Goal: Find specific page/section: Find specific page/section

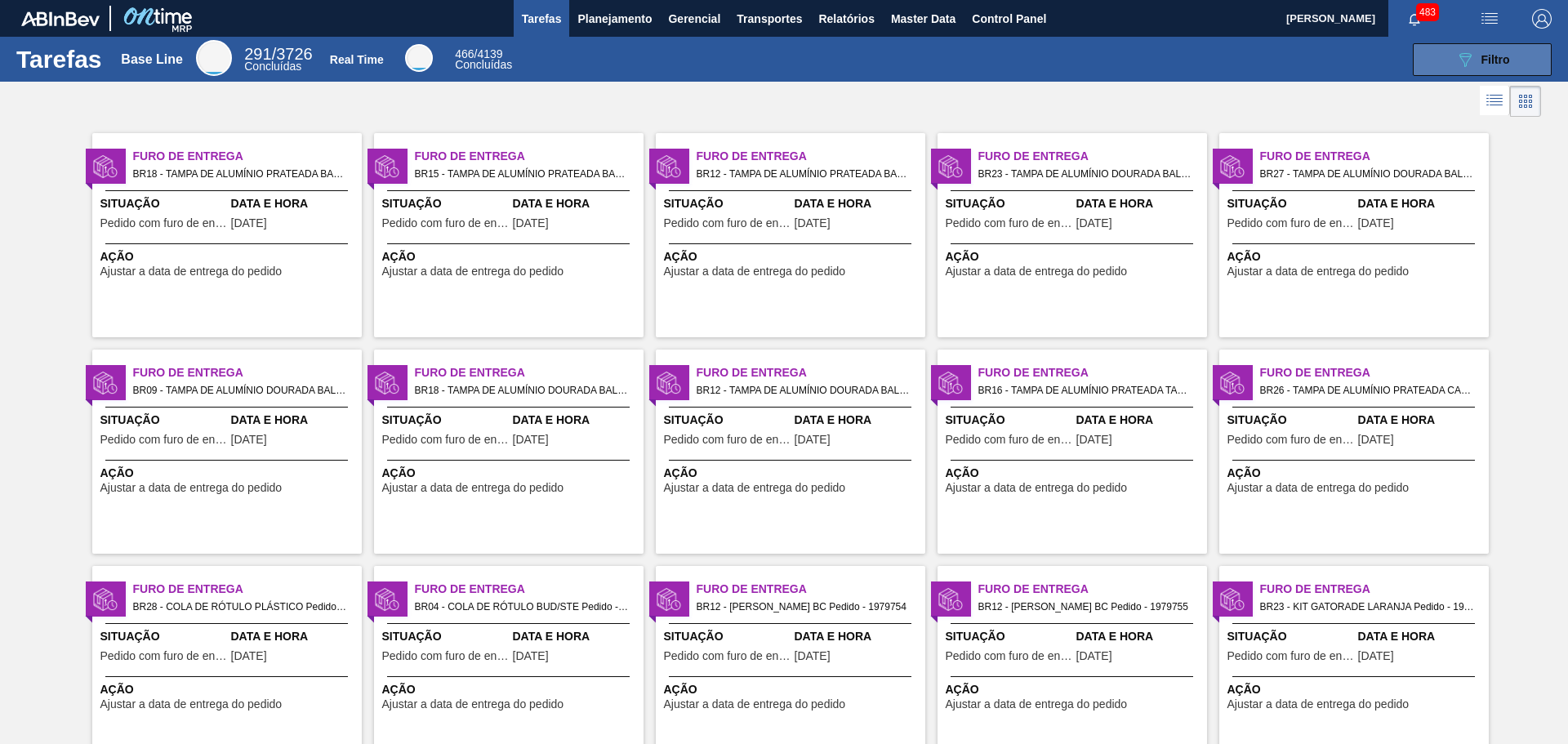
click at [1455, 64] on icon "089F7B8B-B2A5-4AFE-B5C0-19BA573D28AC" at bounding box center [1465, 59] width 19 height 19
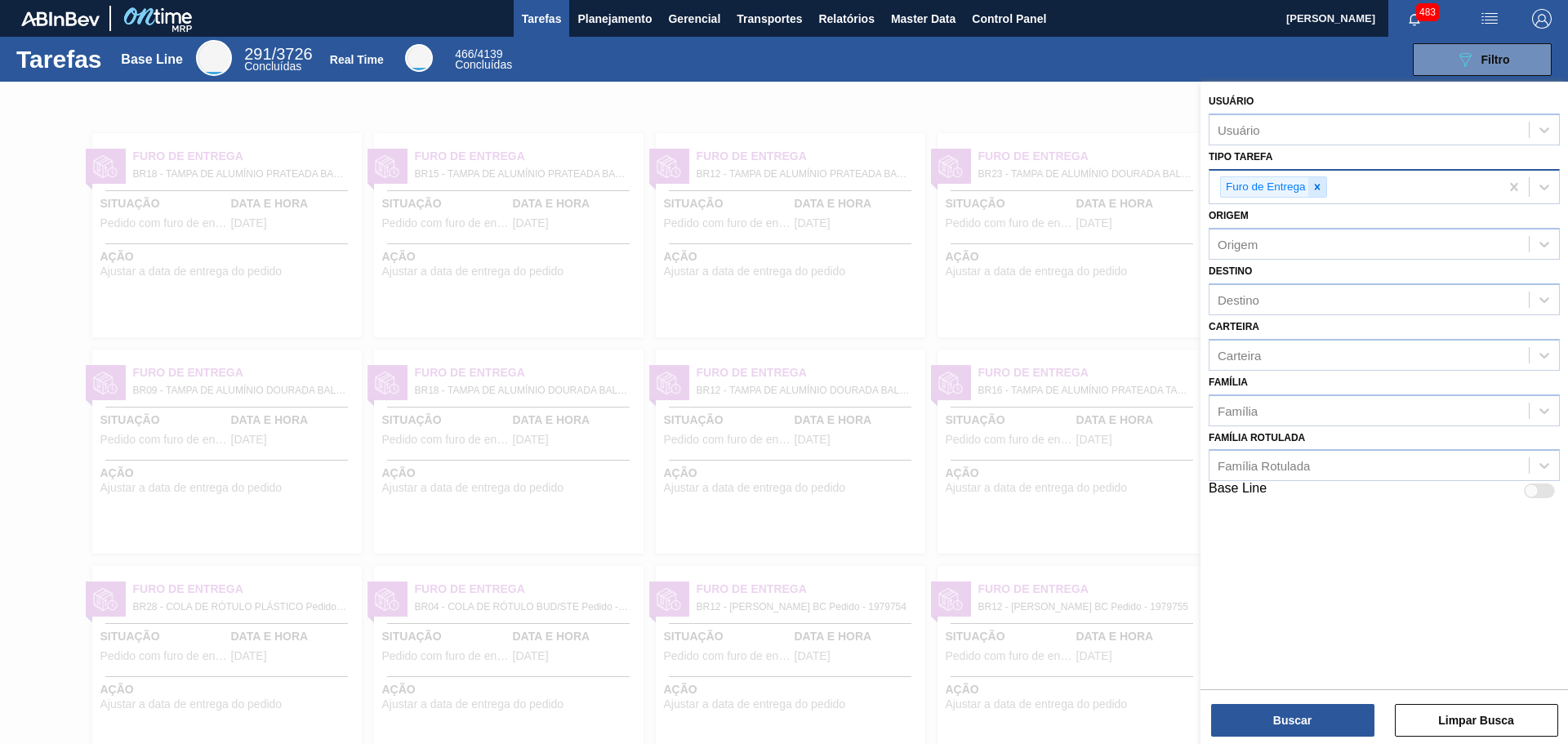
click at [1317, 192] on icon at bounding box center [1317, 188] width 12 height 12
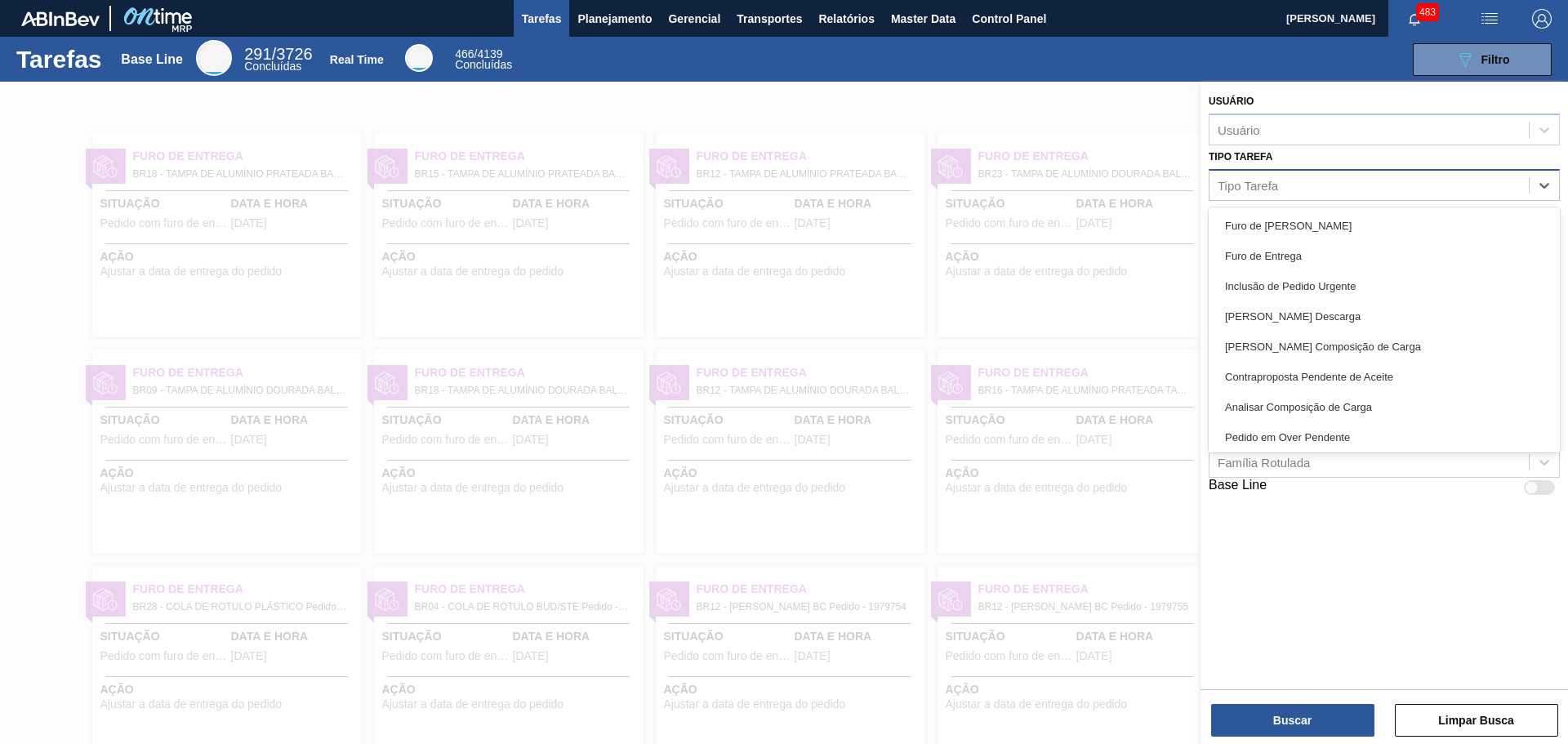
click at [1345, 192] on div "Tipo Tarefa" at bounding box center [1369, 185] width 319 height 23
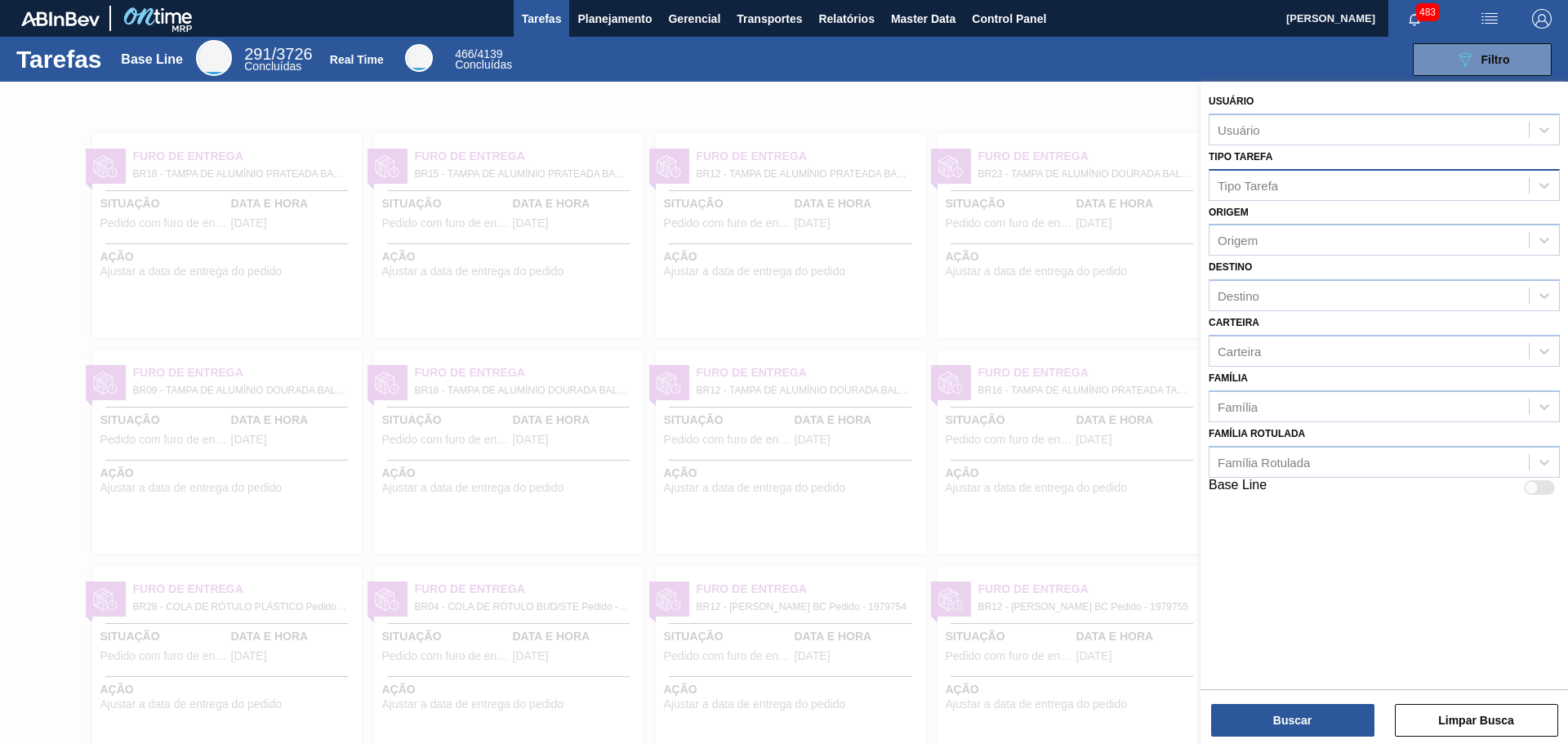
click at [1376, 184] on div "Tipo Tarefa" at bounding box center [1369, 185] width 319 height 23
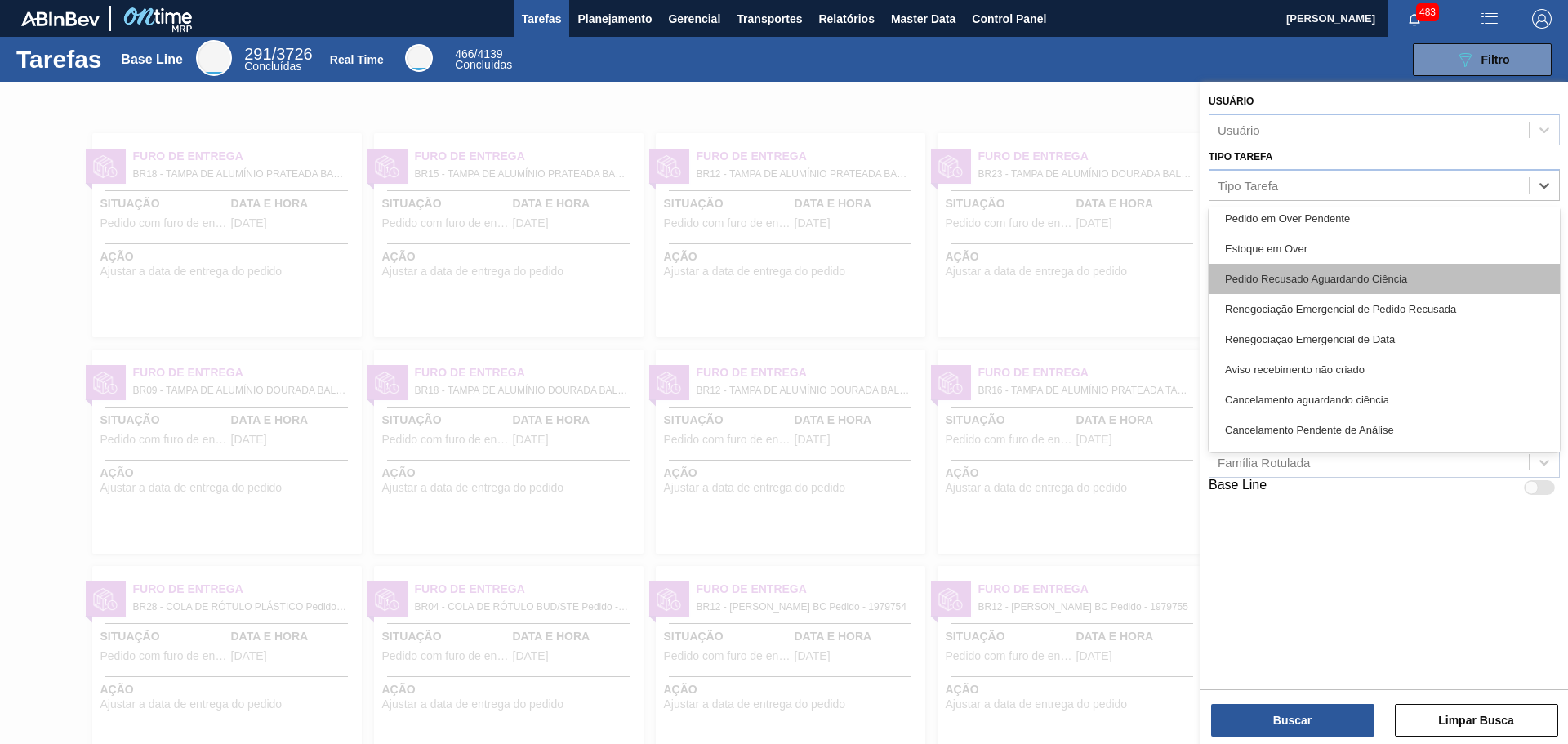
scroll to position [245, 0]
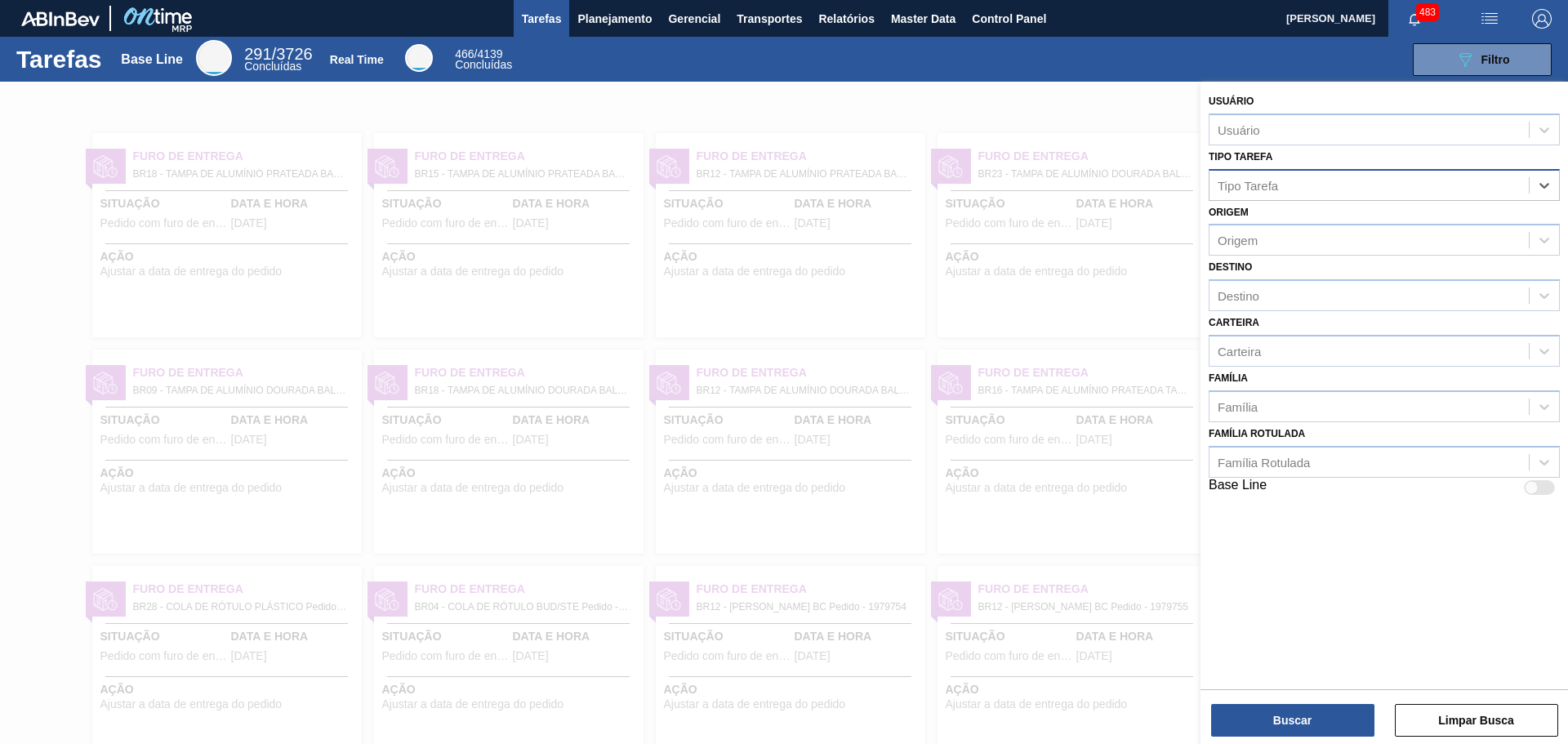
click at [1408, 184] on div "Tipo Tarefa" at bounding box center [1369, 185] width 319 height 23
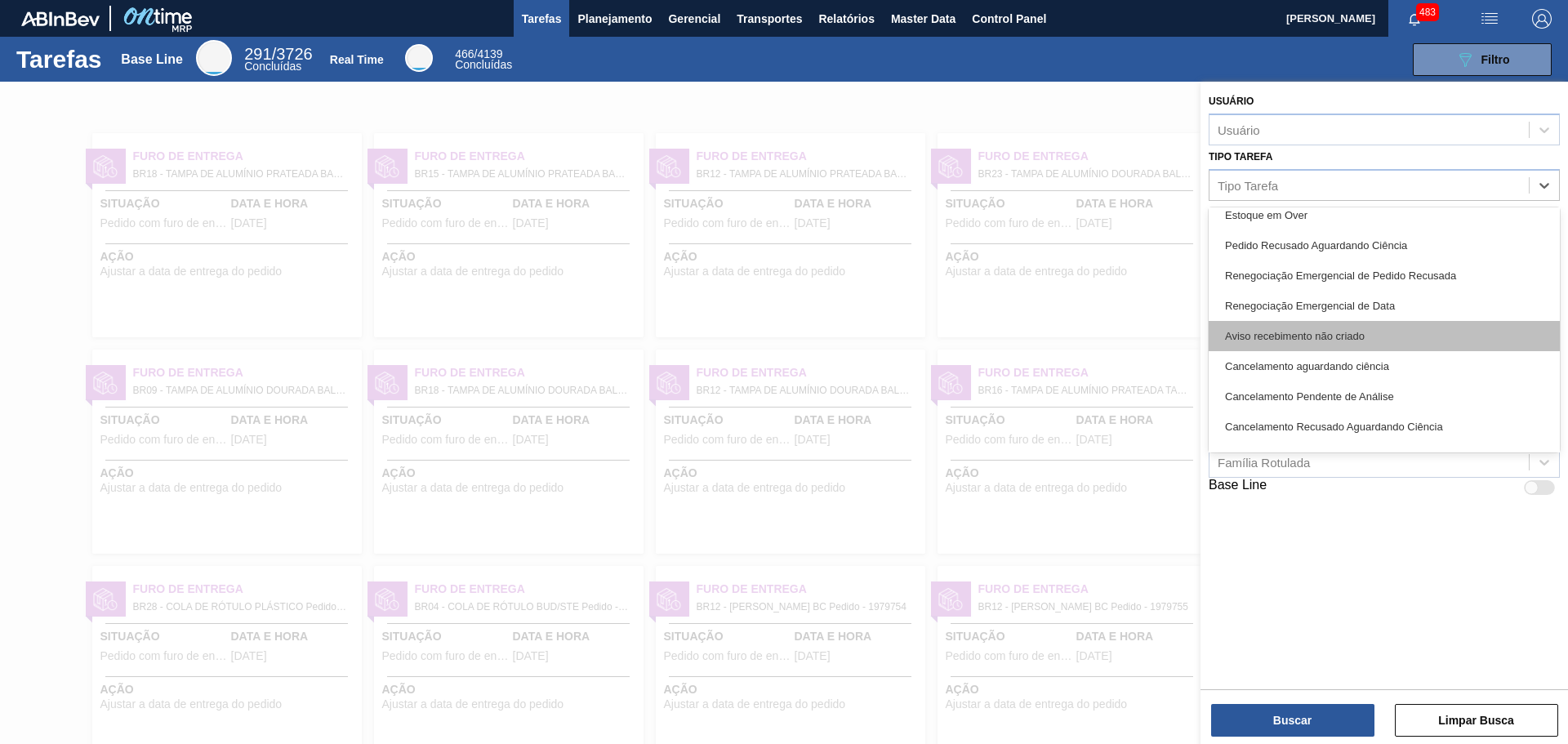
scroll to position [0, 0]
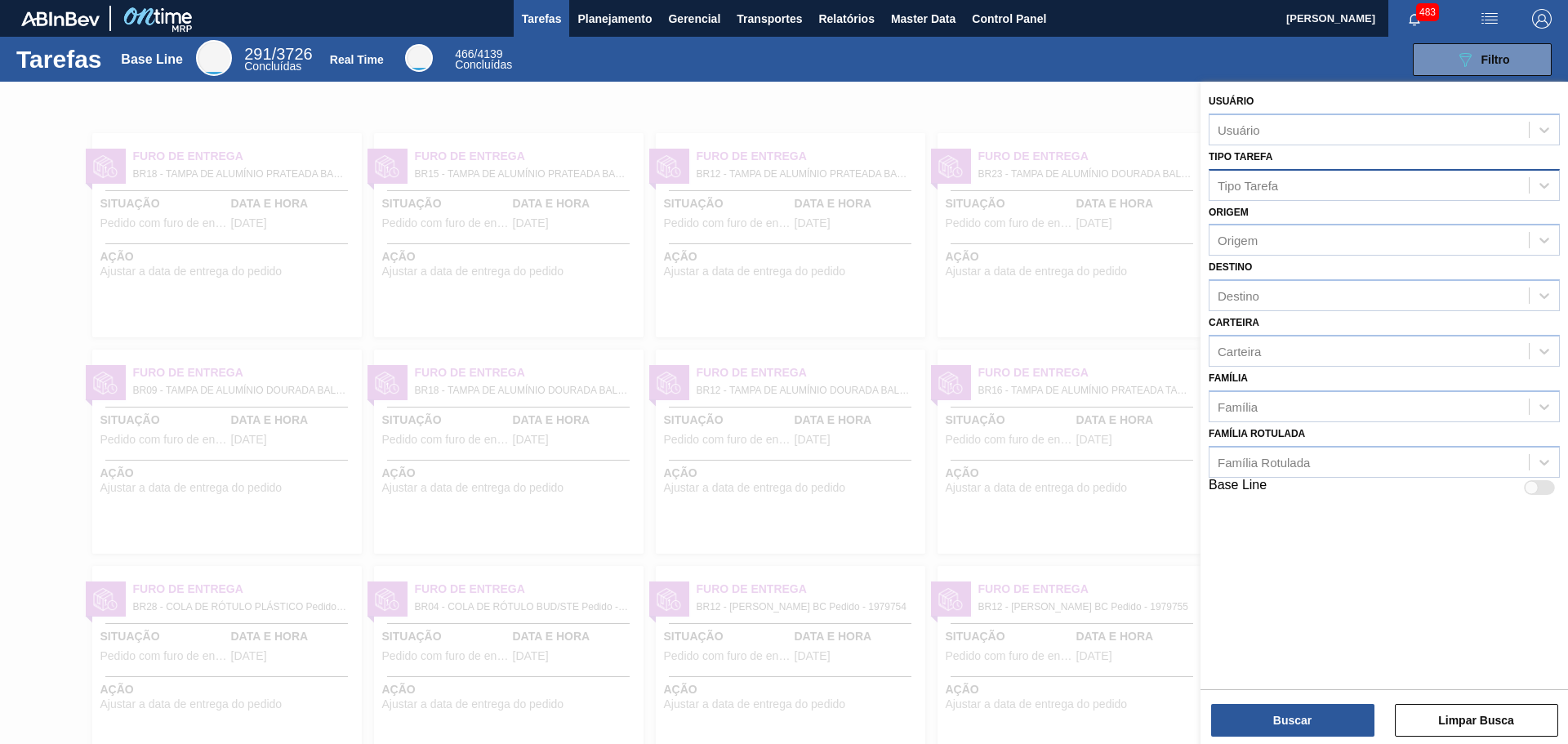
click at [1336, 192] on div "Tipo Tarefa" at bounding box center [1369, 185] width 319 height 23
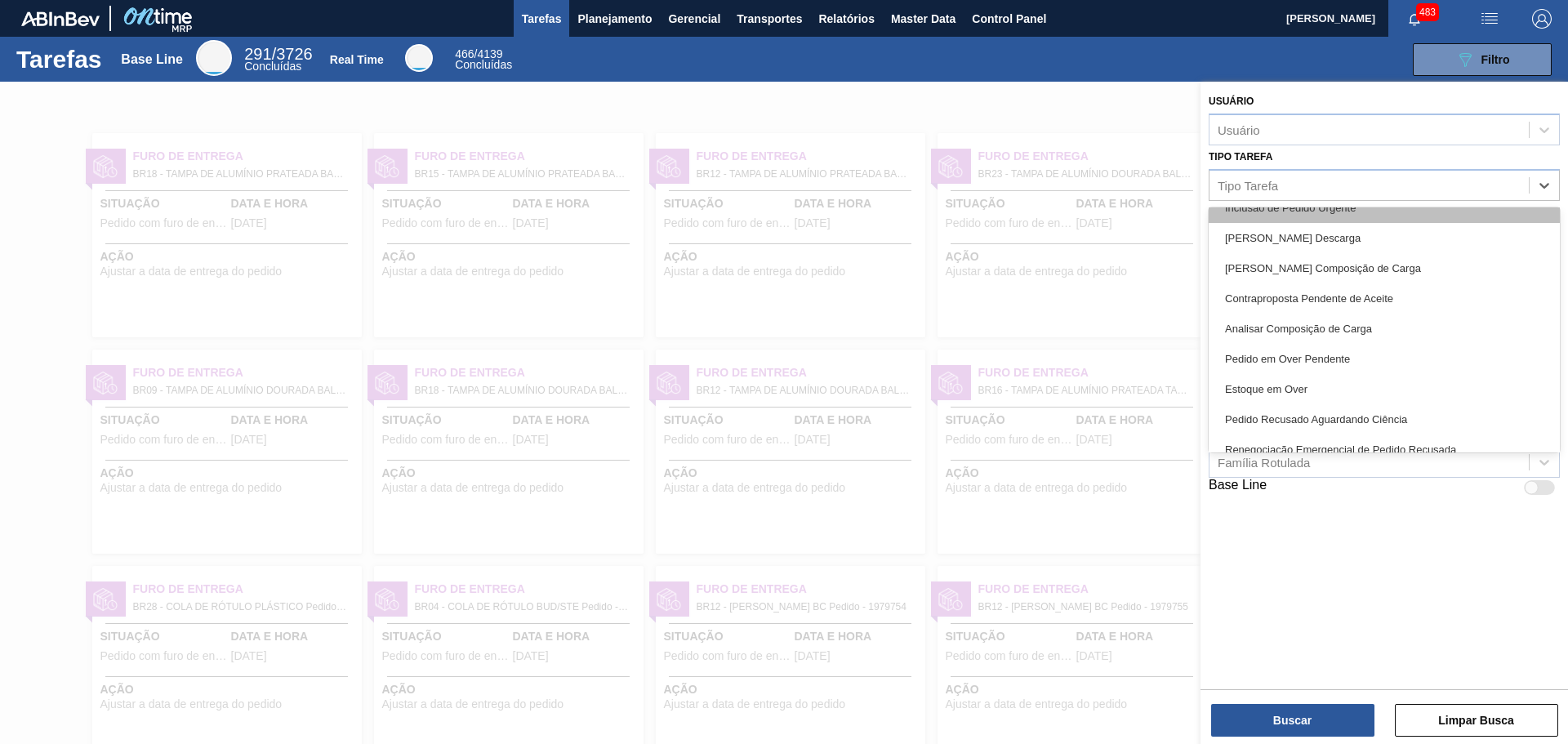
scroll to position [82, 0]
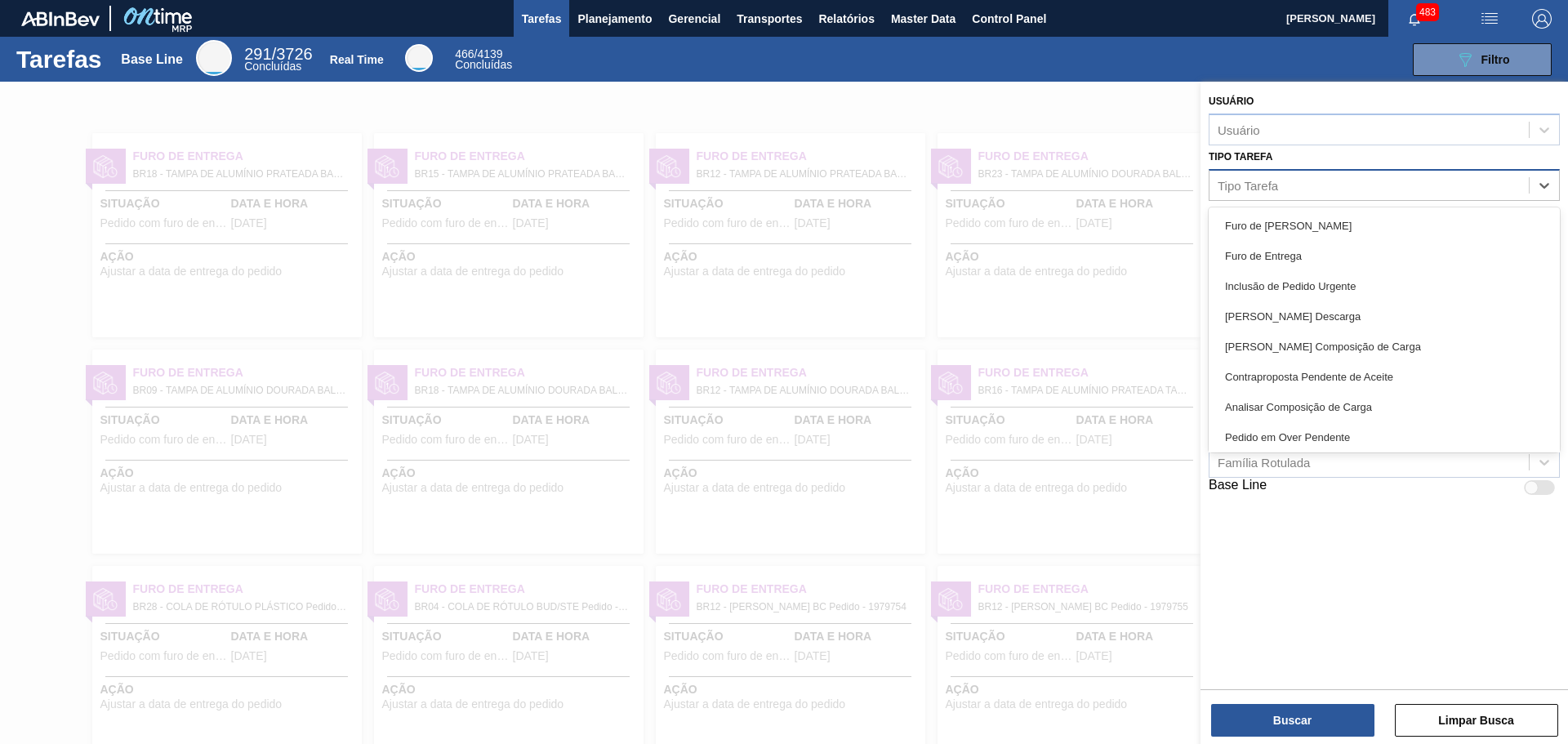
click at [1380, 188] on div "Tipo Tarefa" at bounding box center [1369, 185] width 319 height 23
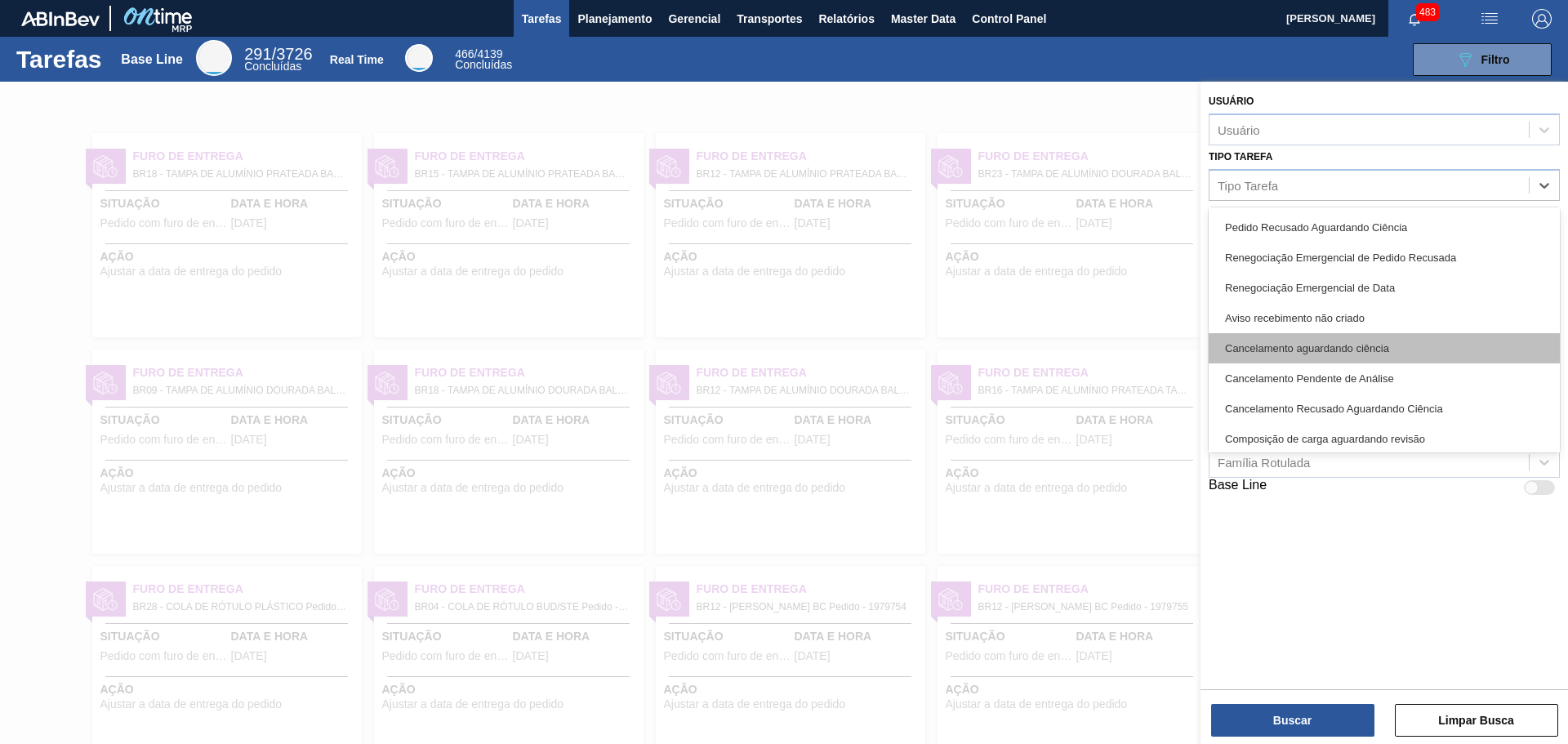
scroll to position [245, 0]
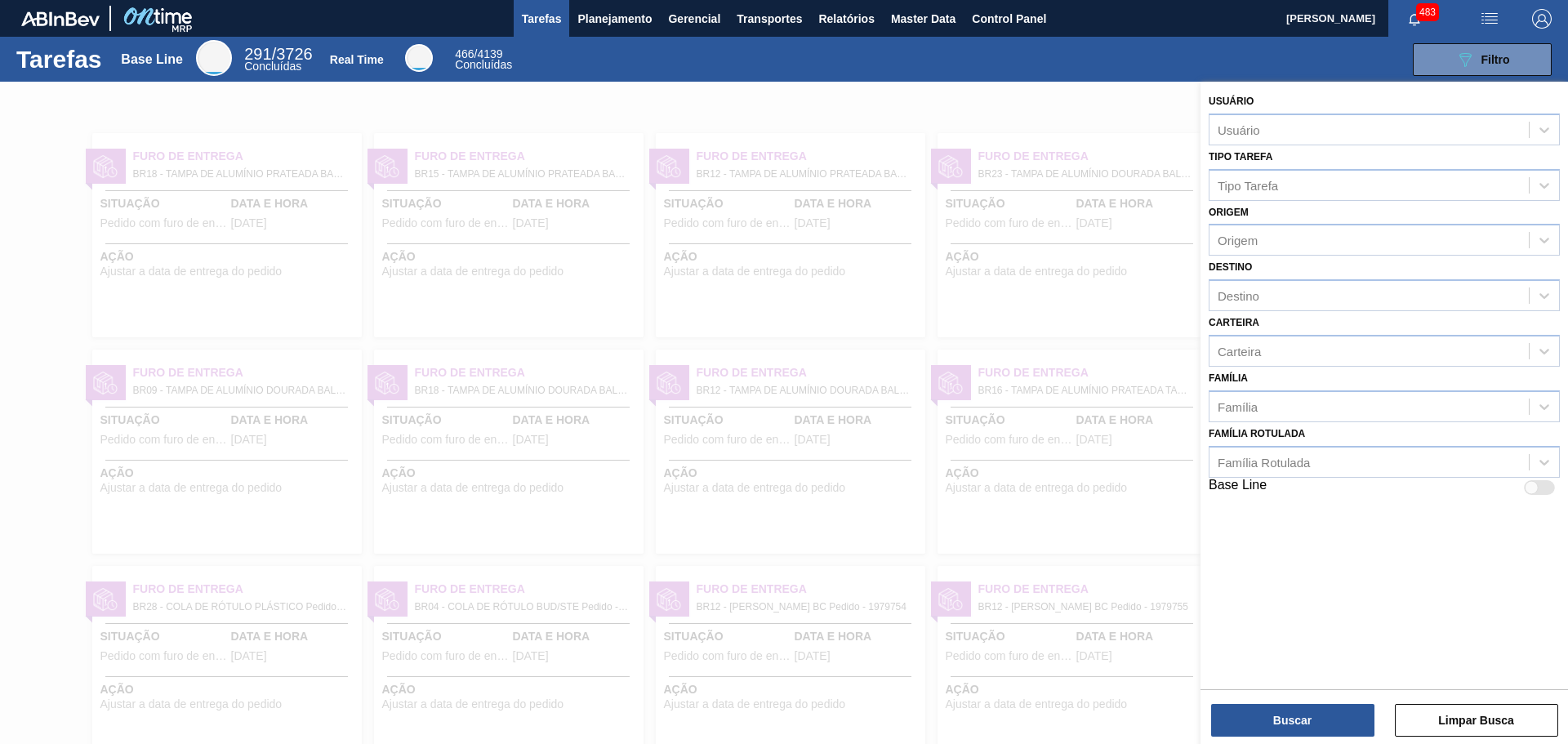
click at [874, 74] on div "089F7B8B-B2A5-4AFE-B5C0-19BA573D28AC Filtro" at bounding box center [1042, 60] width 1036 height 33
click at [609, 11] on span "Planejamento" at bounding box center [614, 18] width 74 height 19
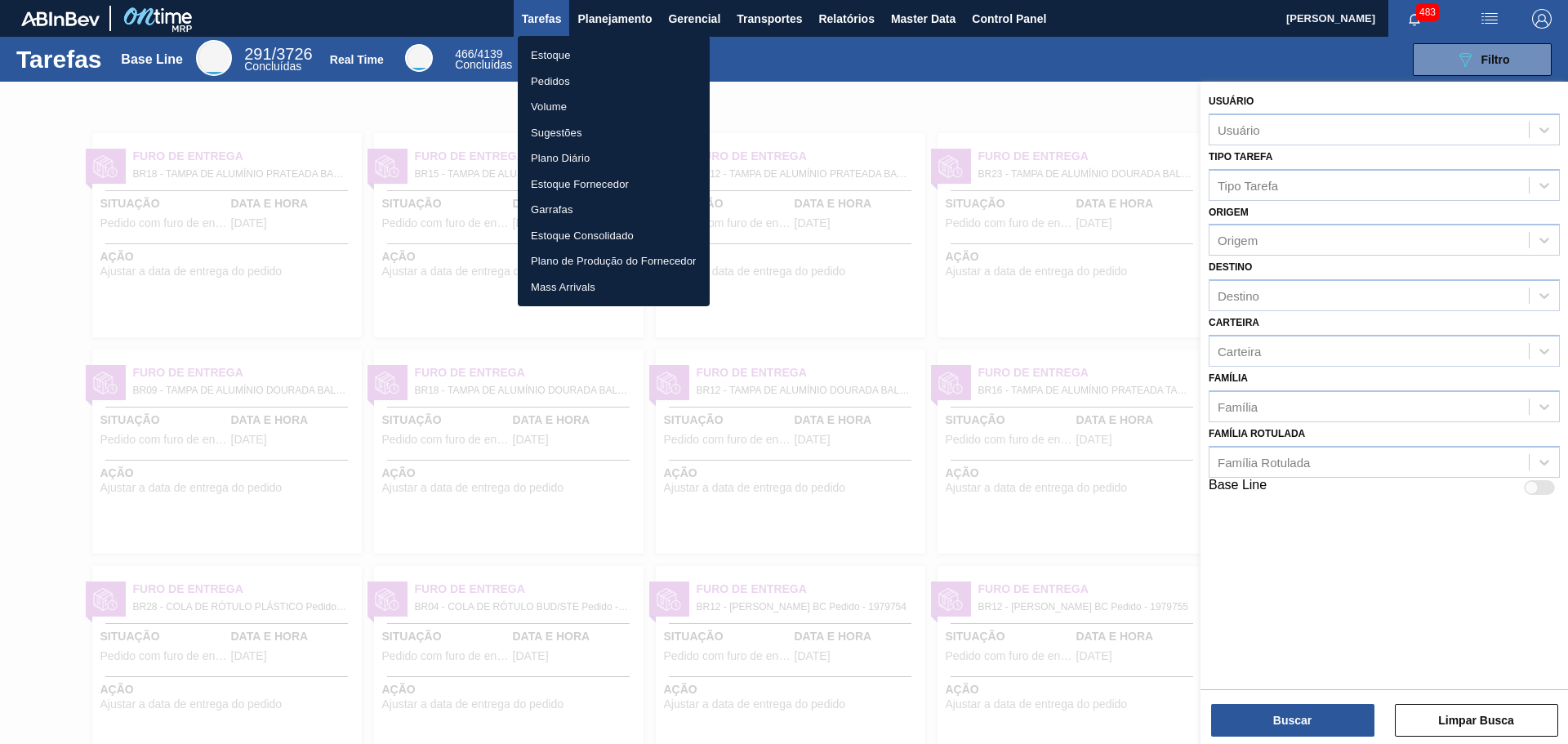
click at [1165, 106] on div at bounding box center [784, 372] width 1568 height 744
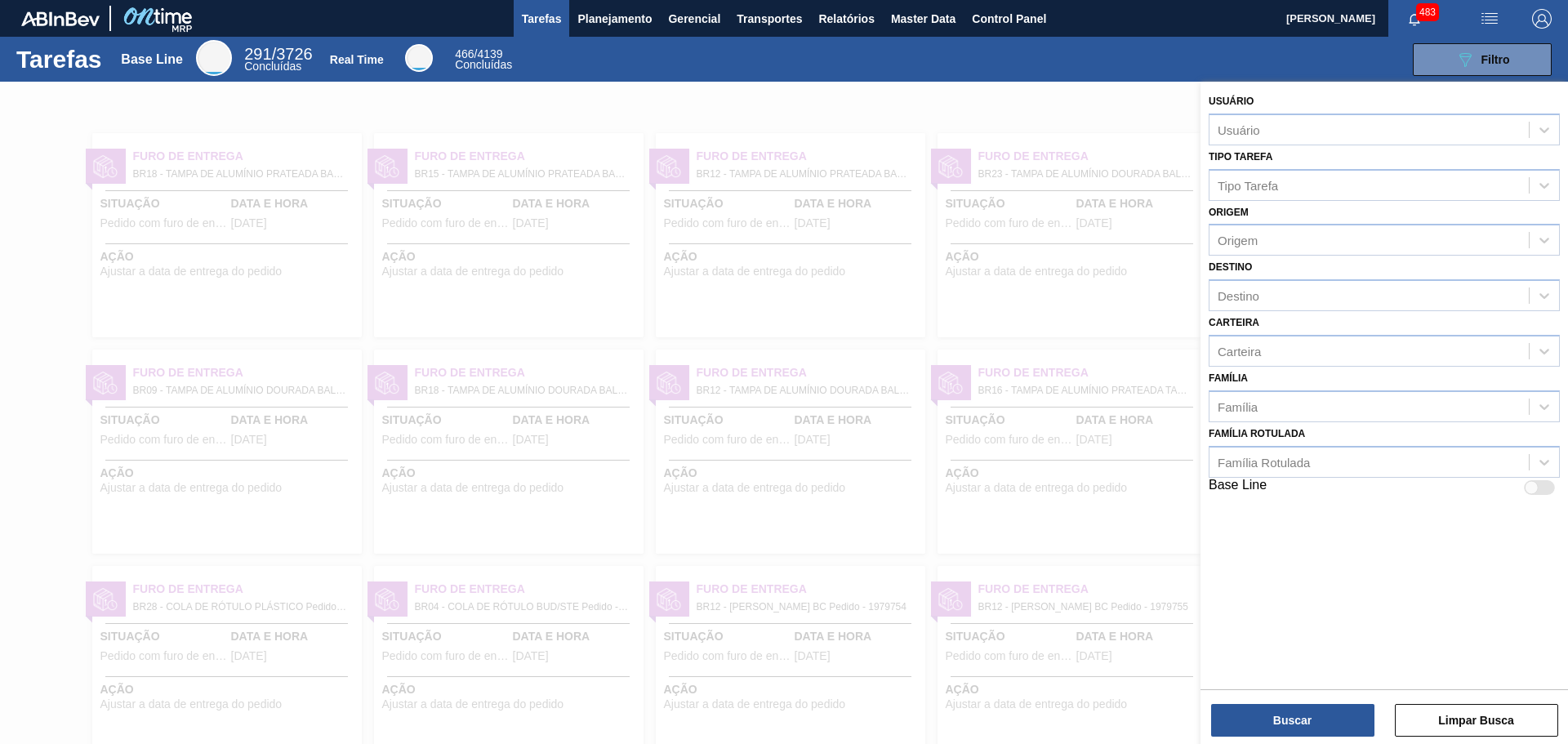
click at [522, 30] on button "Tarefas" at bounding box center [541, 18] width 56 height 37
click at [539, 24] on span "Tarefas" at bounding box center [541, 18] width 40 height 19
click at [1479, 184] on div "Furo de Entrega" at bounding box center [1354, 188] width 290 height 33
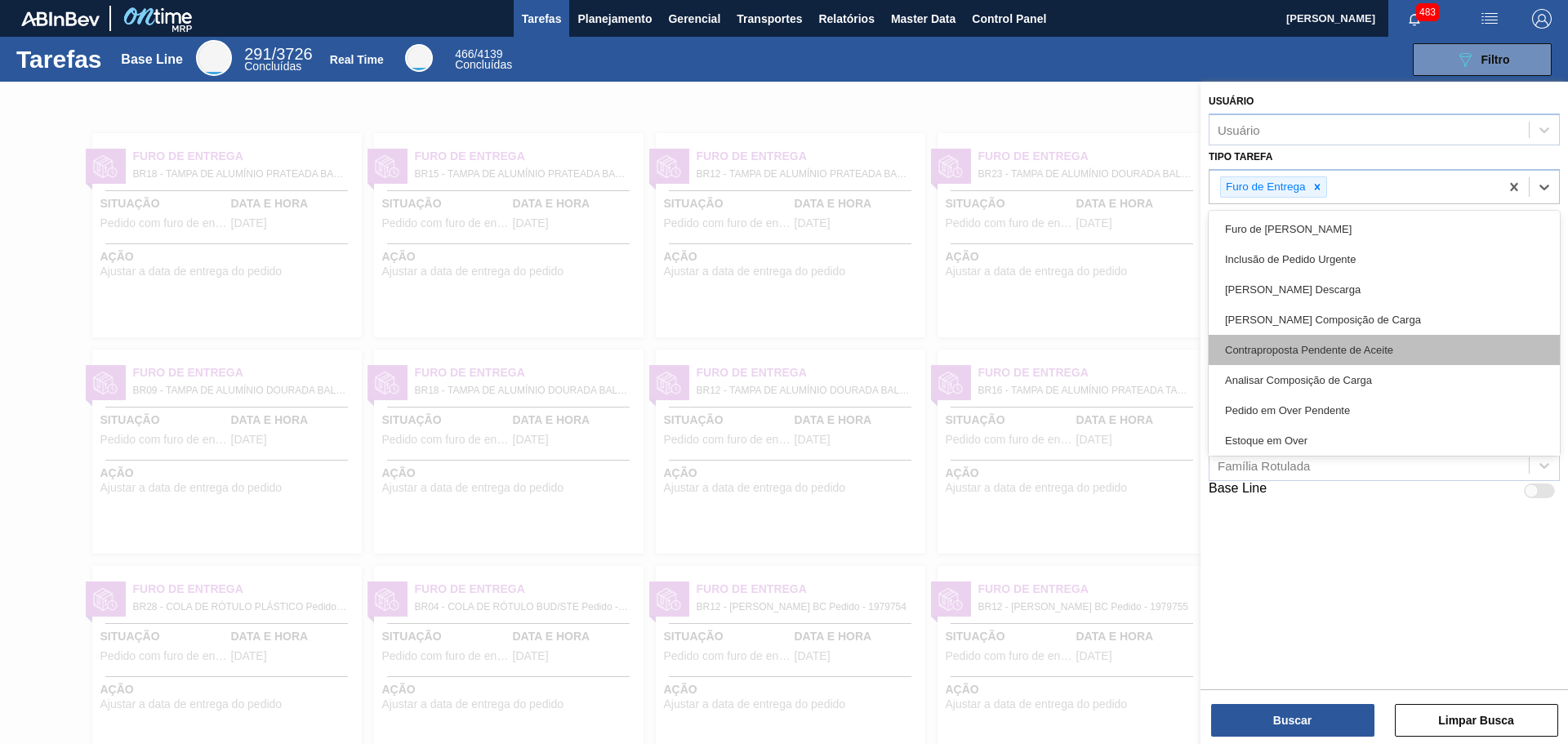
scroll to position [163, 0]
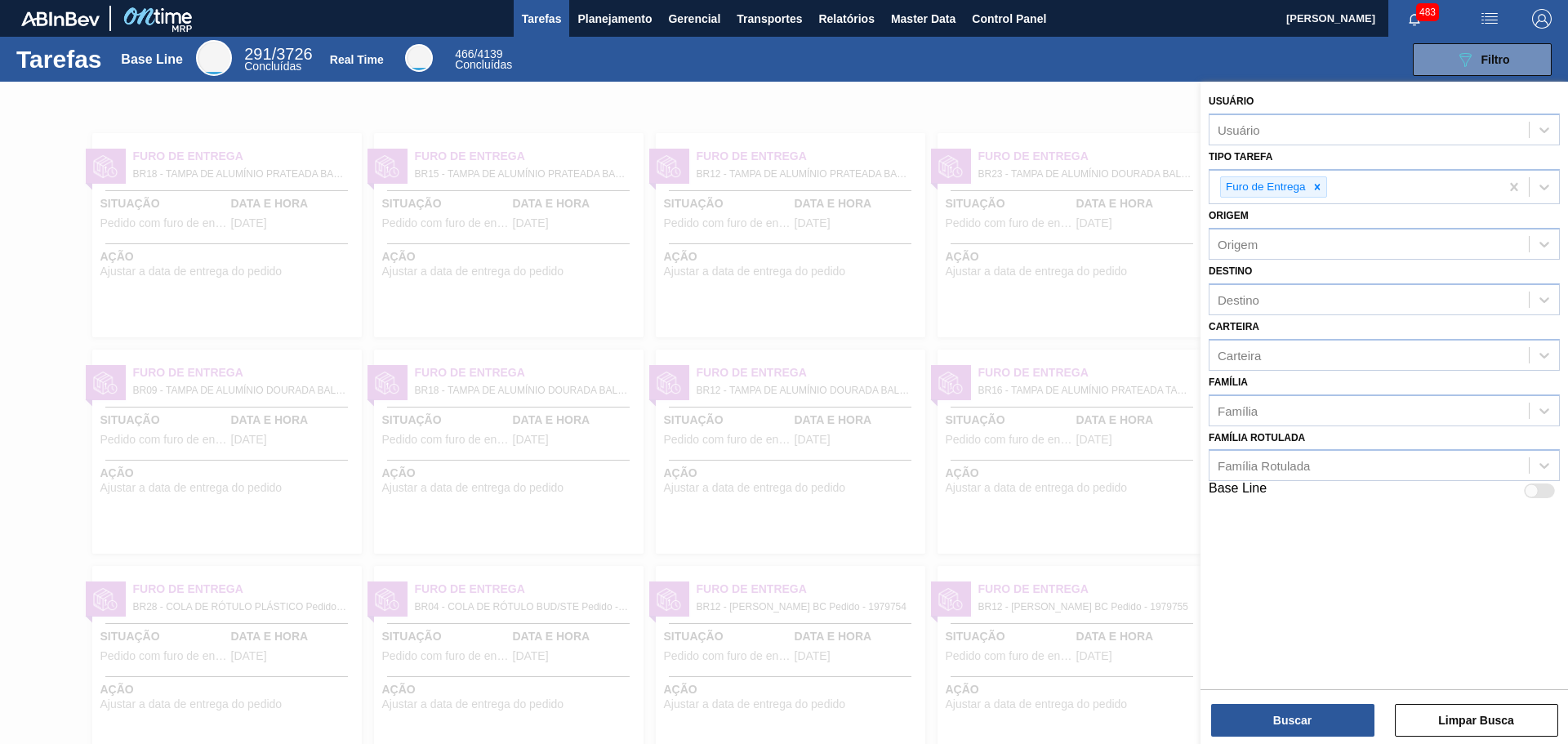
click at [196, 83] on div at bounding box center [784, 453] width 1568 height 744
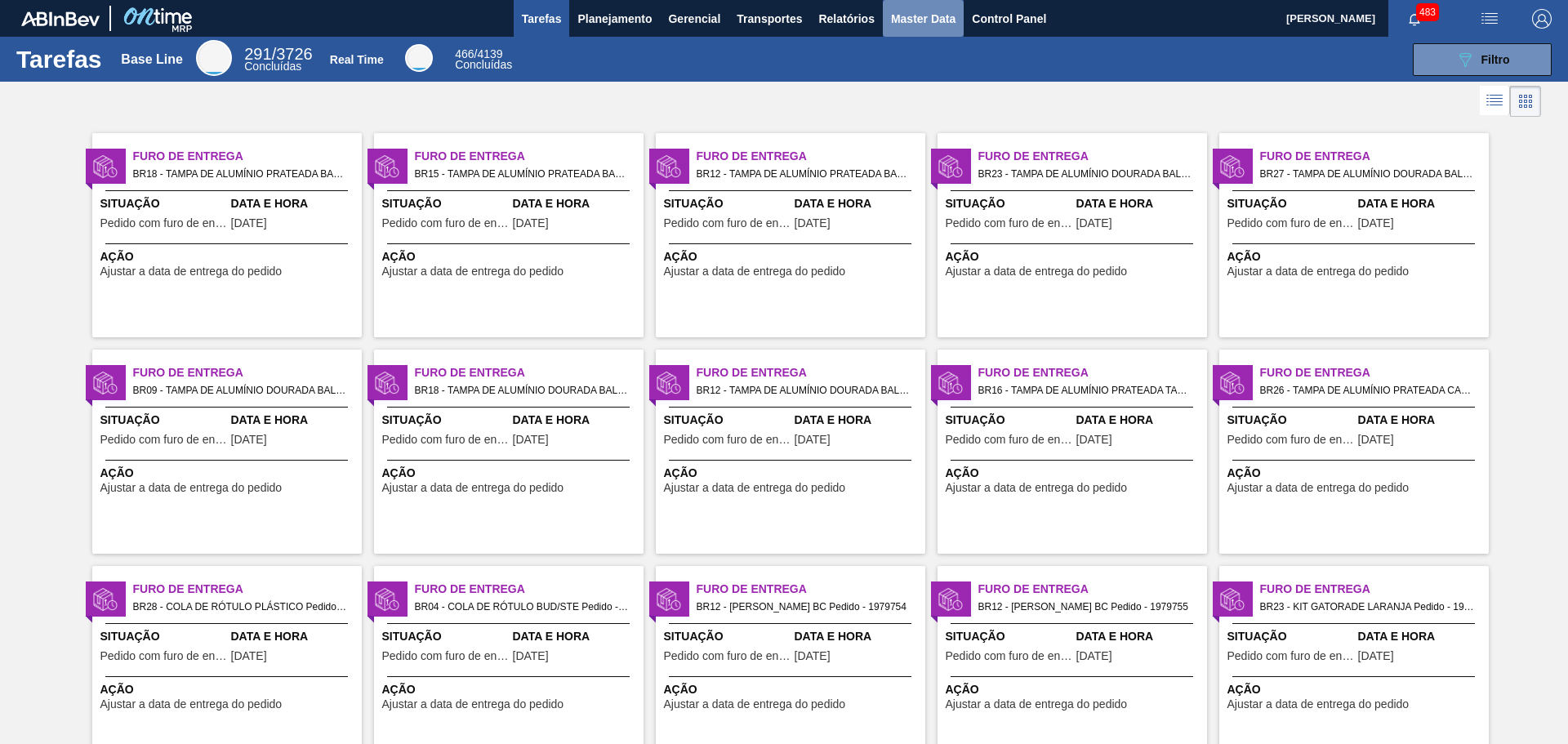
click at [915, 24] on span "Master Data" at bounding box center [923, 18] width 64 height 19
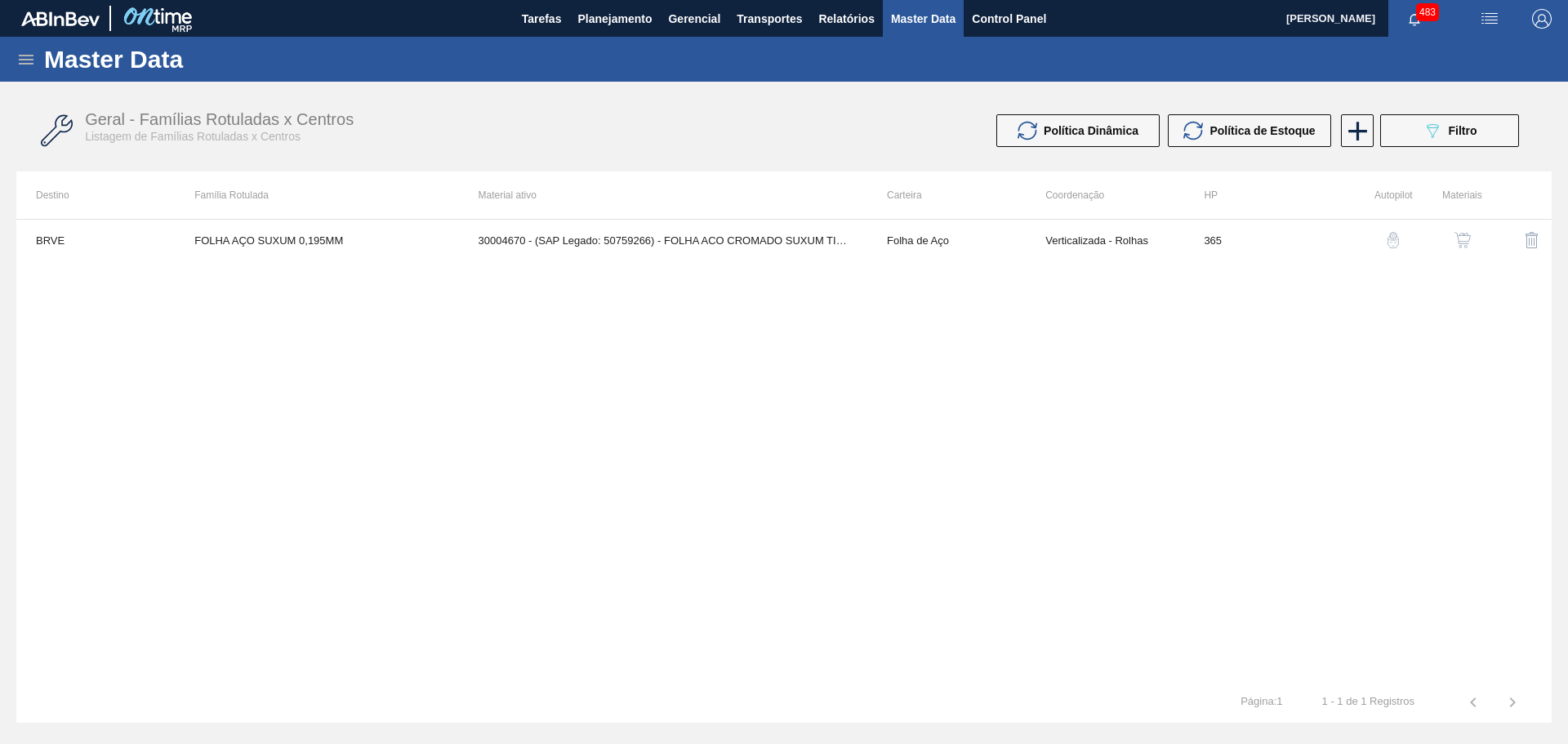
click at [26, 54] on icon at bounding box center [25, 59] width 15 height 10
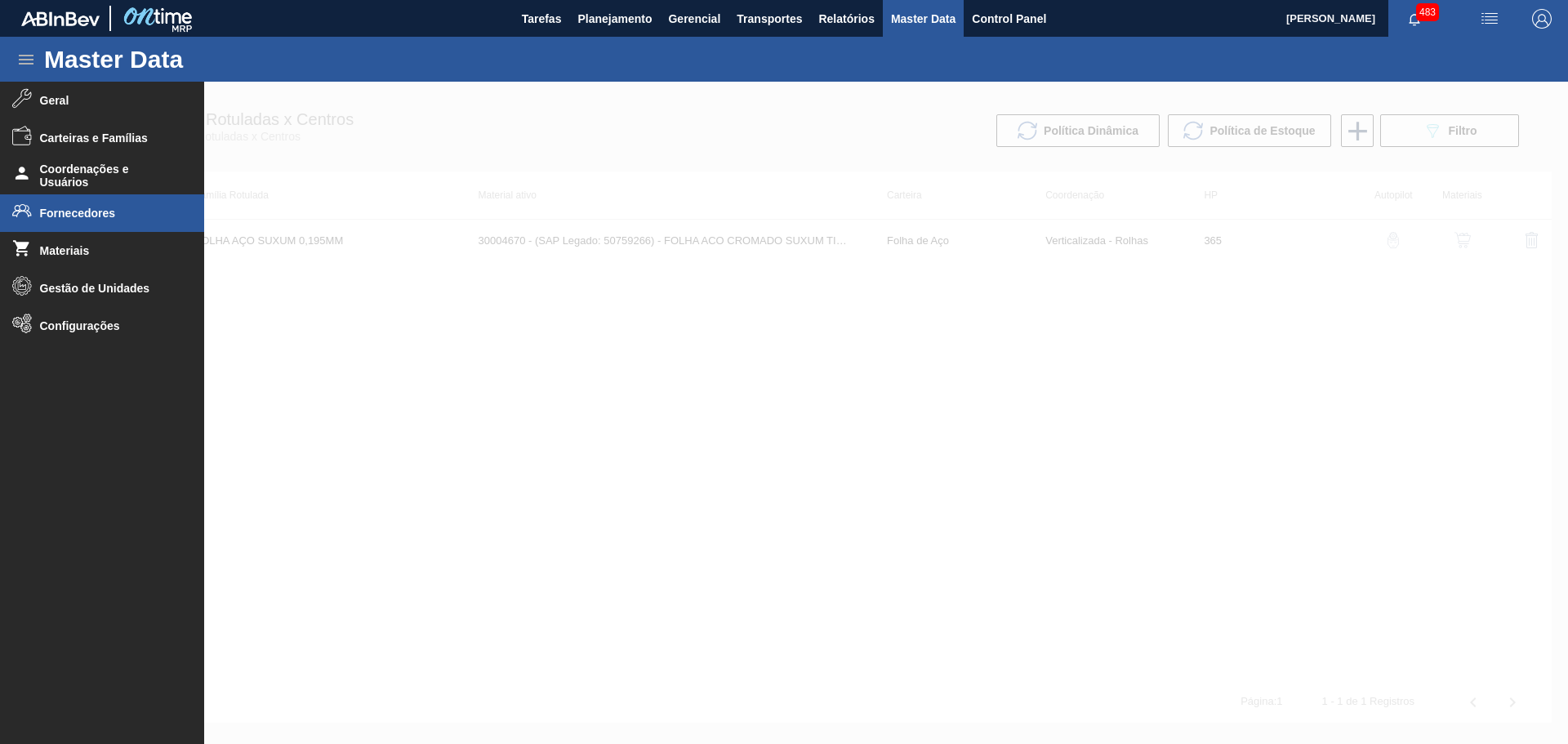
click at [128, 206] on li "Fornecedores" at bounding box center [102, 213] width 204 height 38
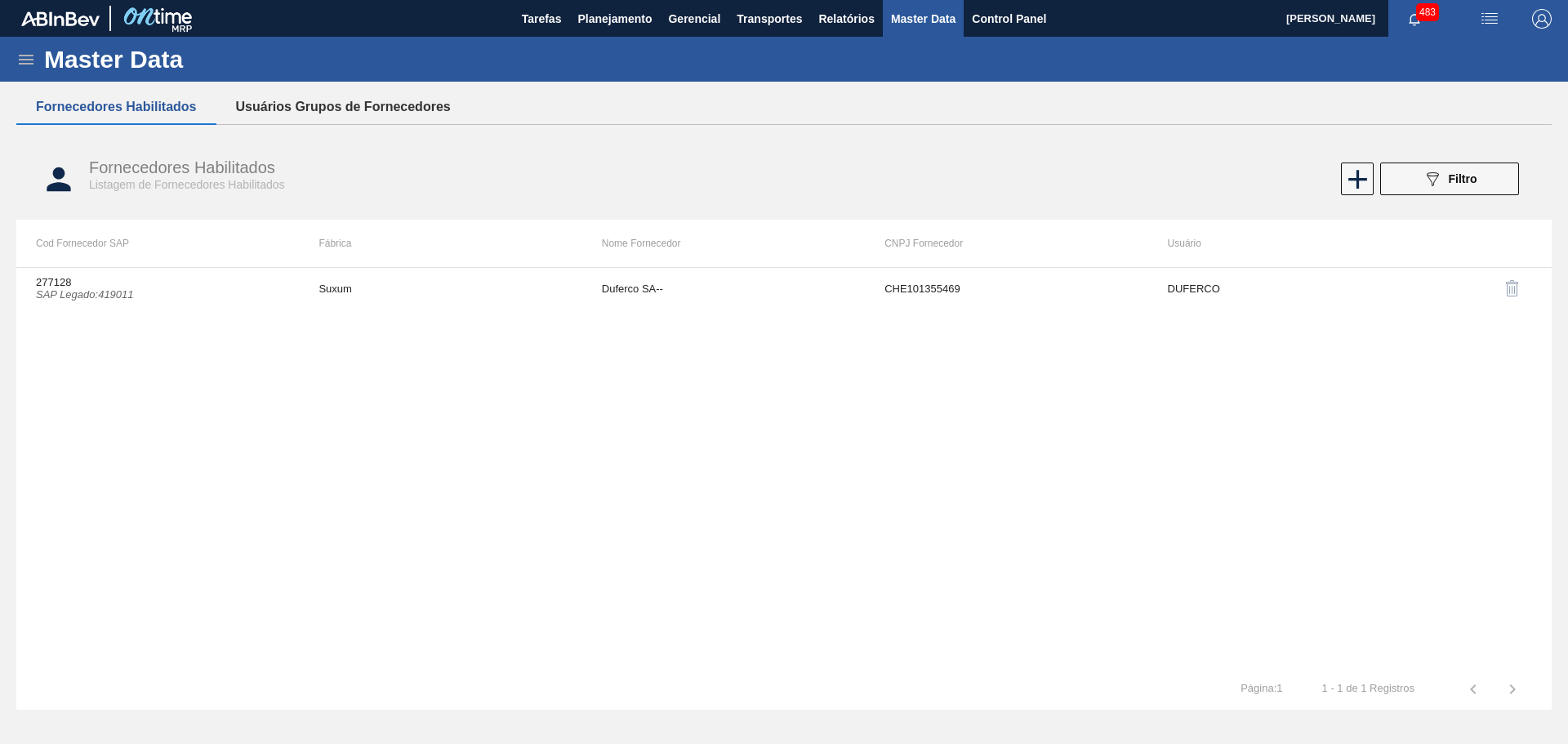
click at [363, 110] on button "Usuários Grupos de Fornecedores" at bounding box center [343, 106] width 254 height 34
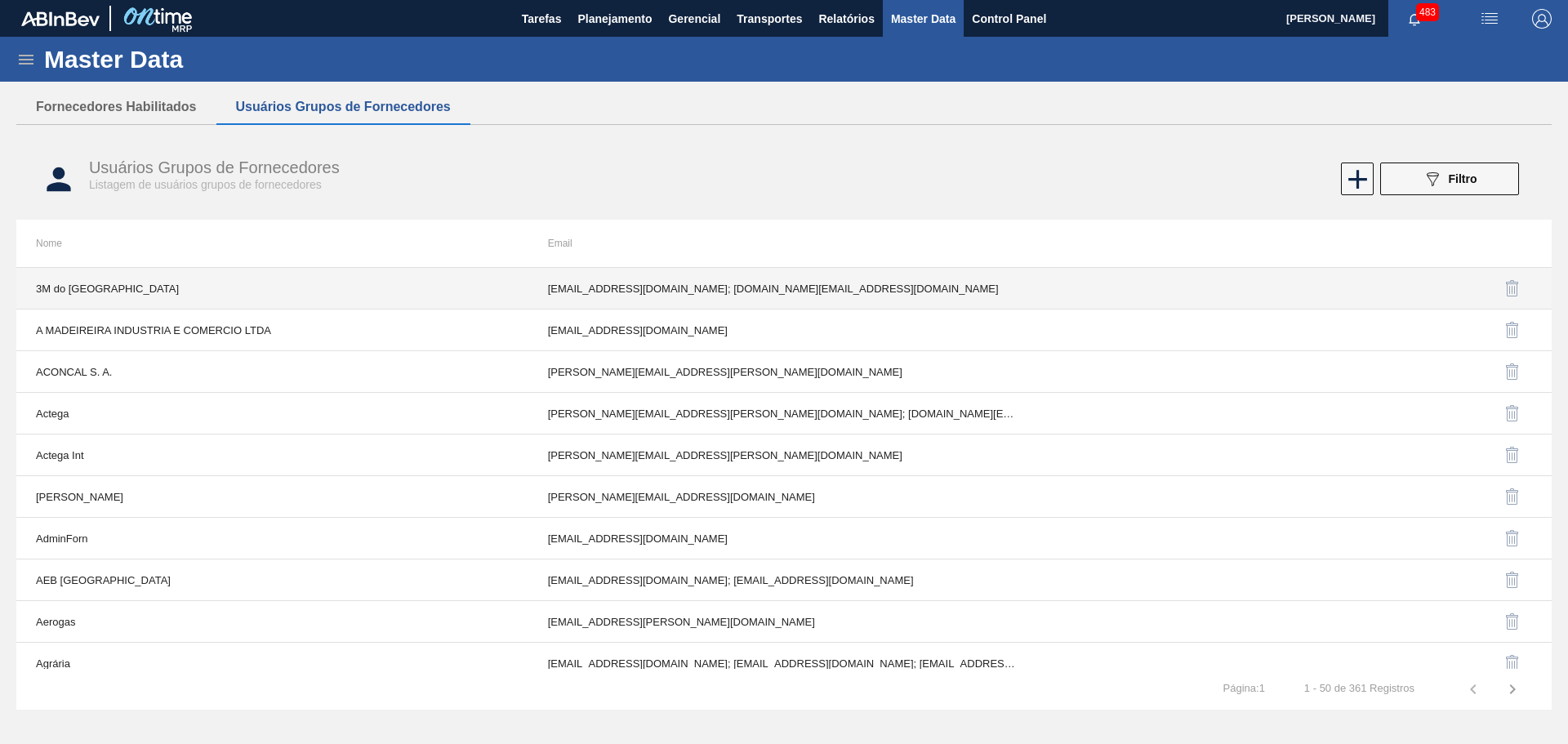
click at [334, 281] on td "3M do [GEOGRAPHIC_DATA]" at bounding box center [272, 289] width 512 height 42
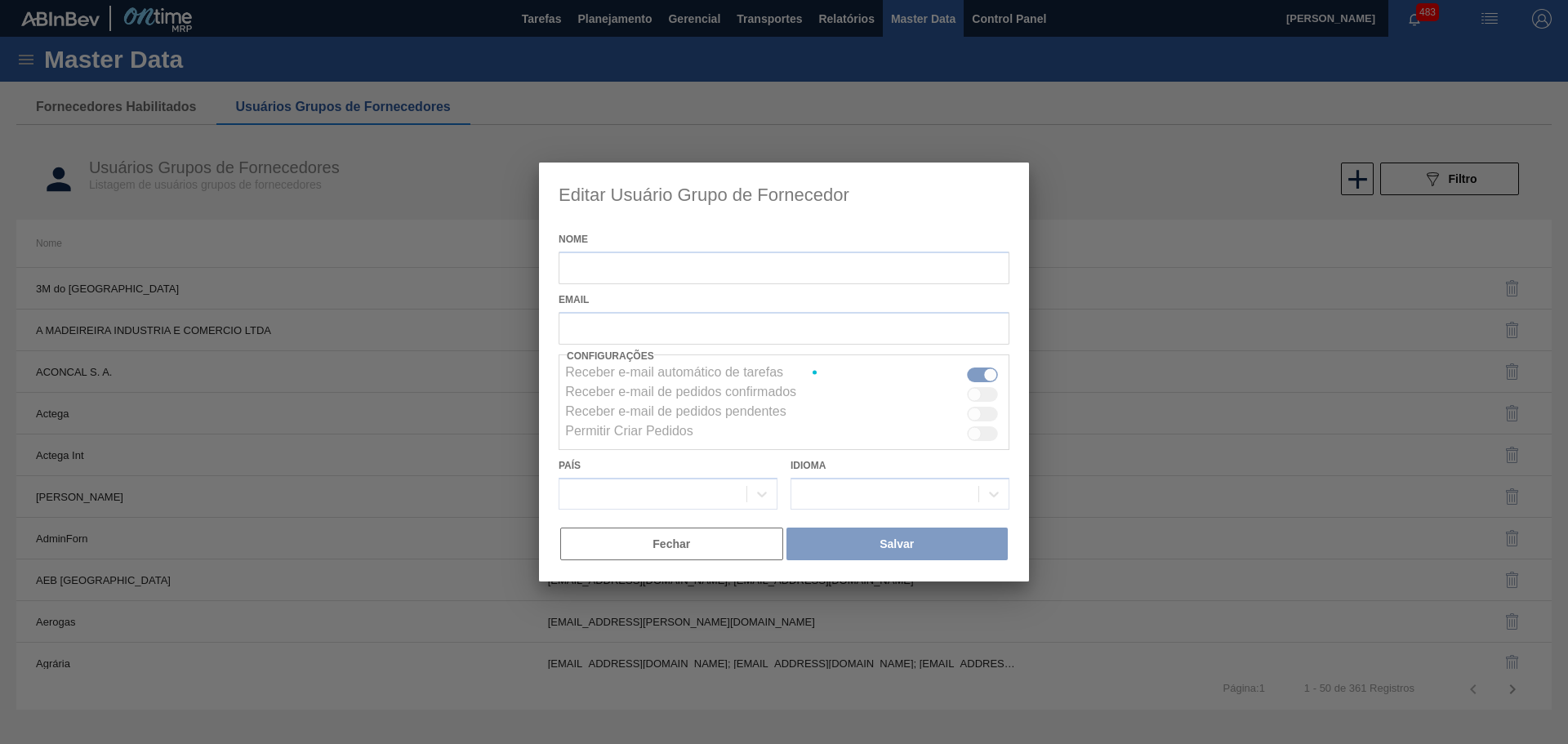
type input "3M do [GEOGRAPHIC_DATA]"
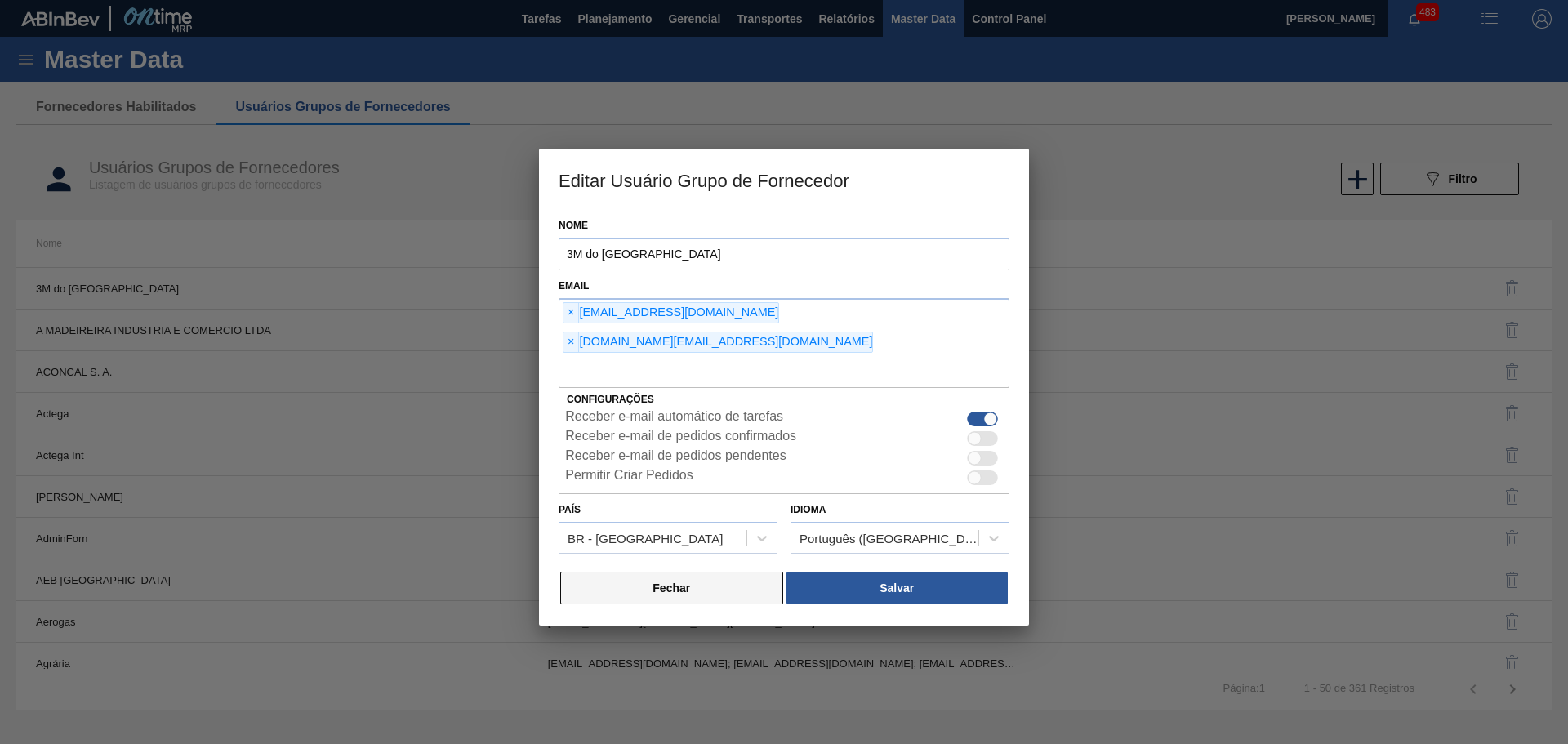
click at [634, 572] on button "Fechar" at bounding box center [671, 588] width 223 height 33
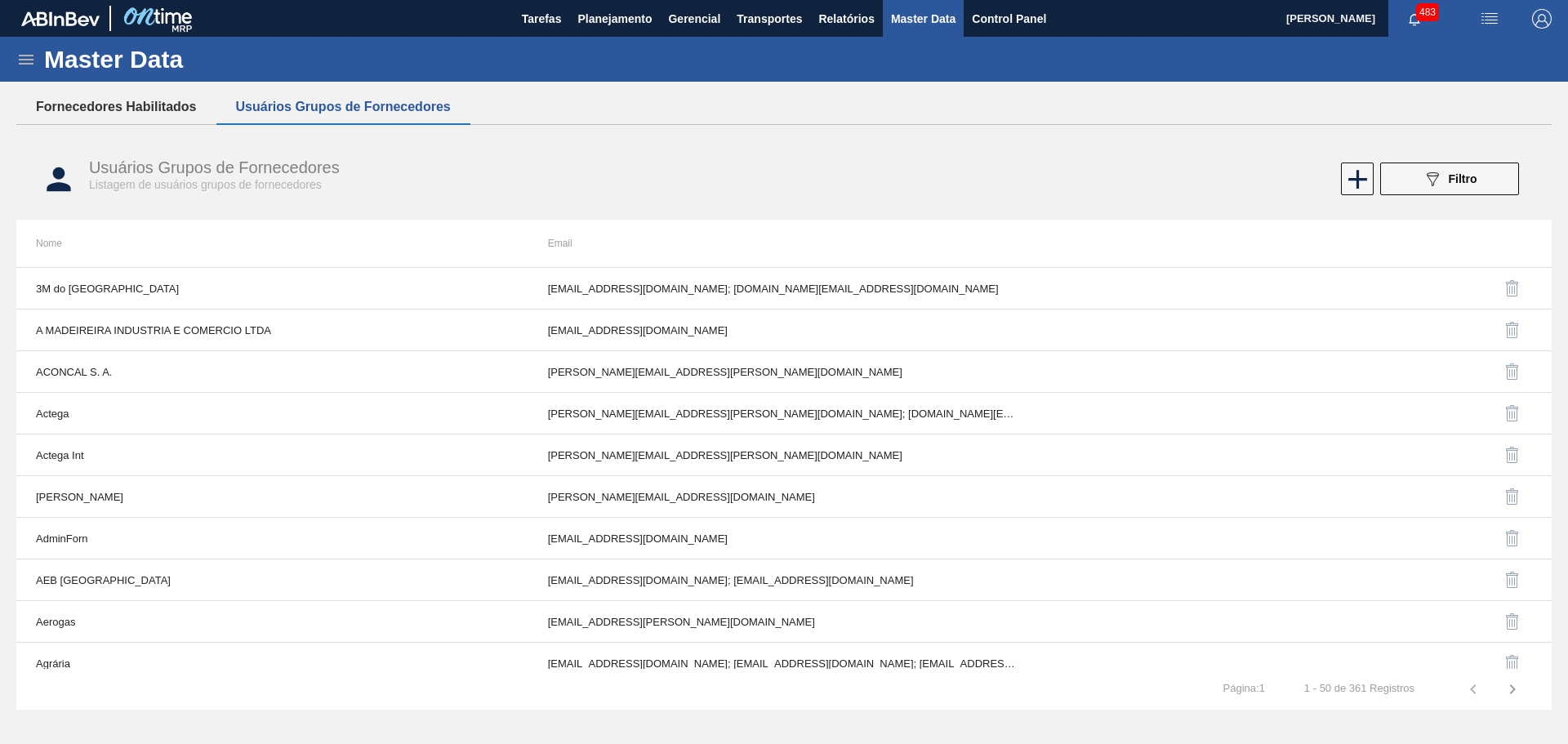
click at [173, 100] on button "Fornecedores Habilitados" at bounding box center [117, 106] width 200 height 34
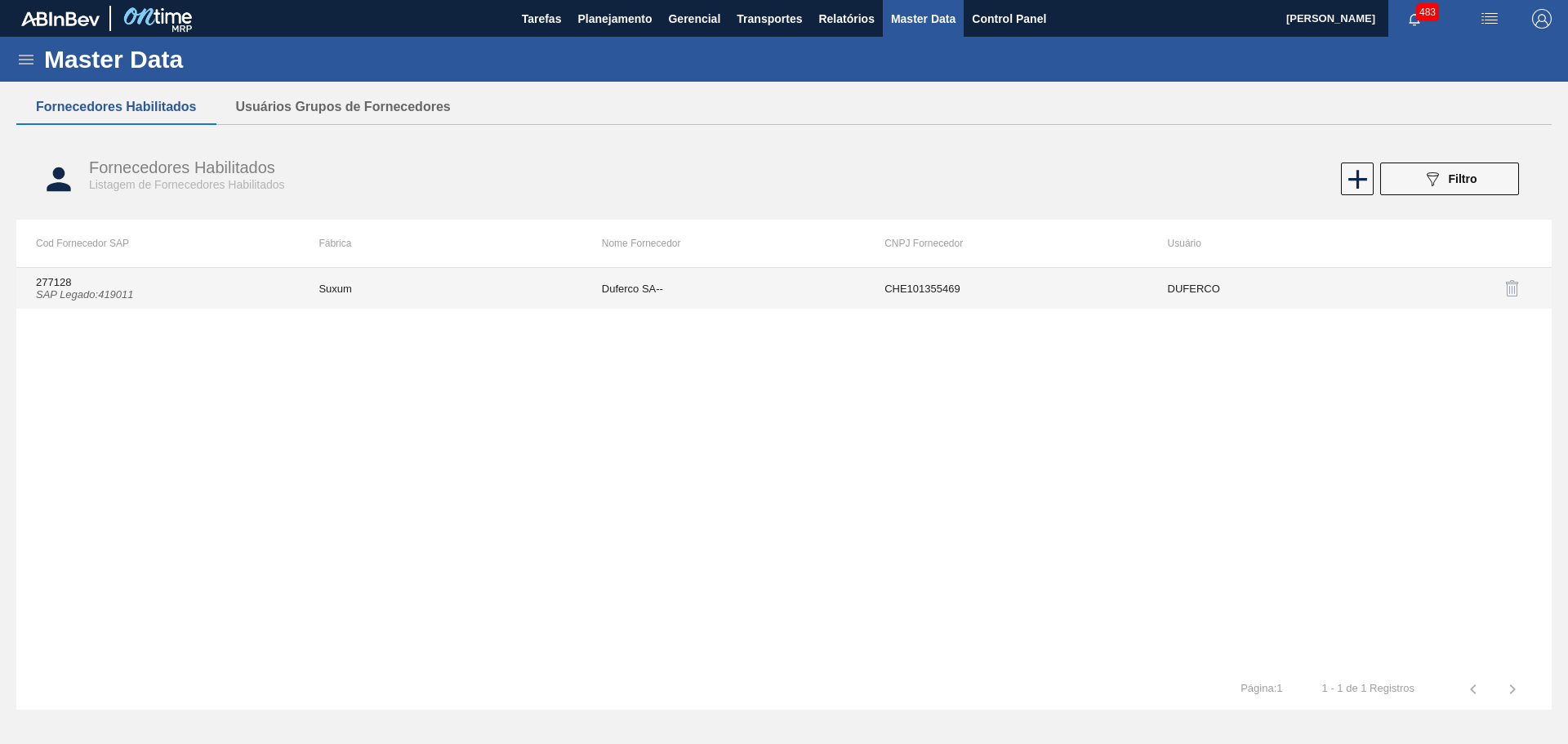
click at [405, 282] on td "Suxum" at bounding box center [439, 289] width 283 height 41
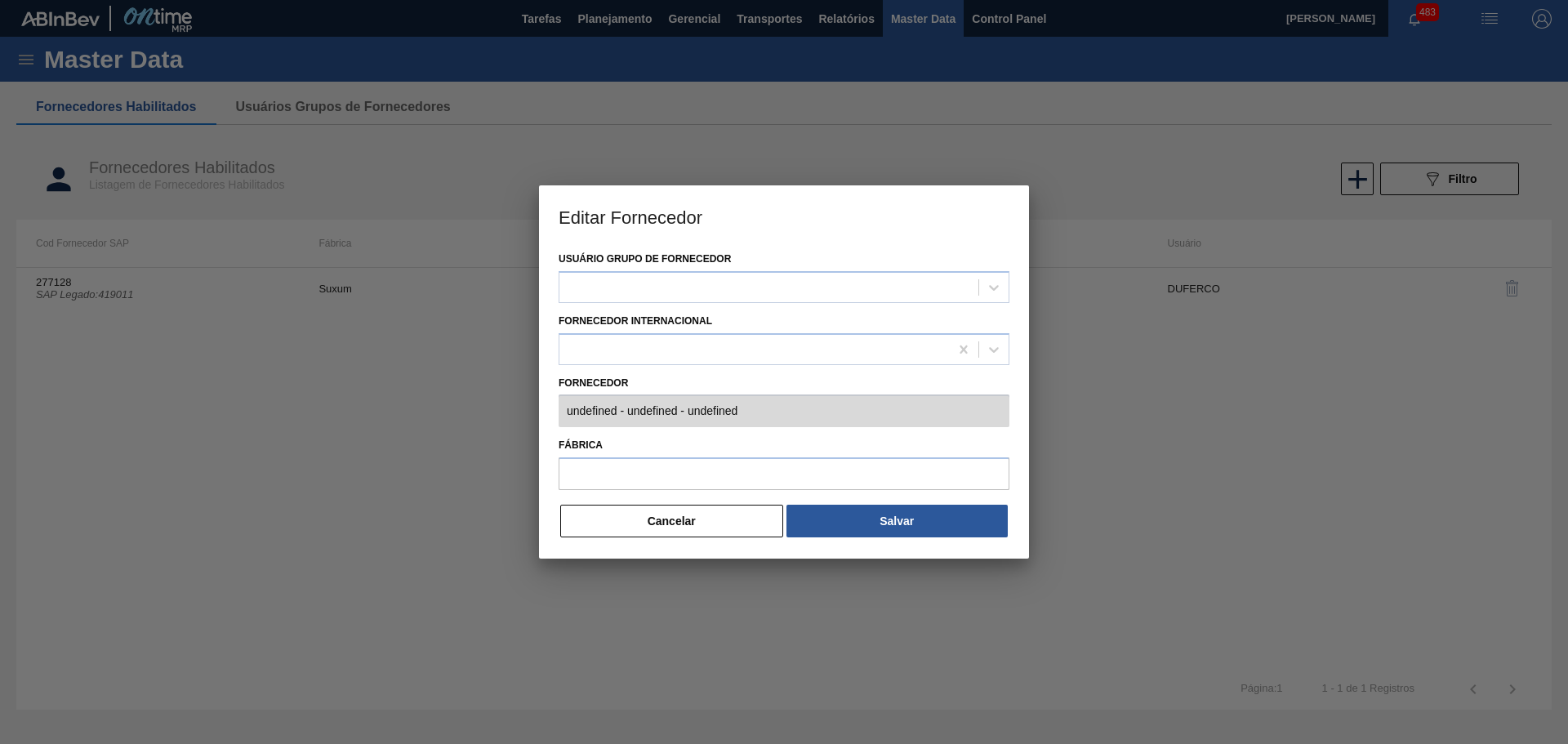
type input "277128 (SAP Legado: 419011) - [GEOGRAPHIC_DATA] SA-- - CHE101355469"
type input "Suxum"
click at [645, 521] on button "Cancelar" at bounding box center [671, 521] width 223 height 33
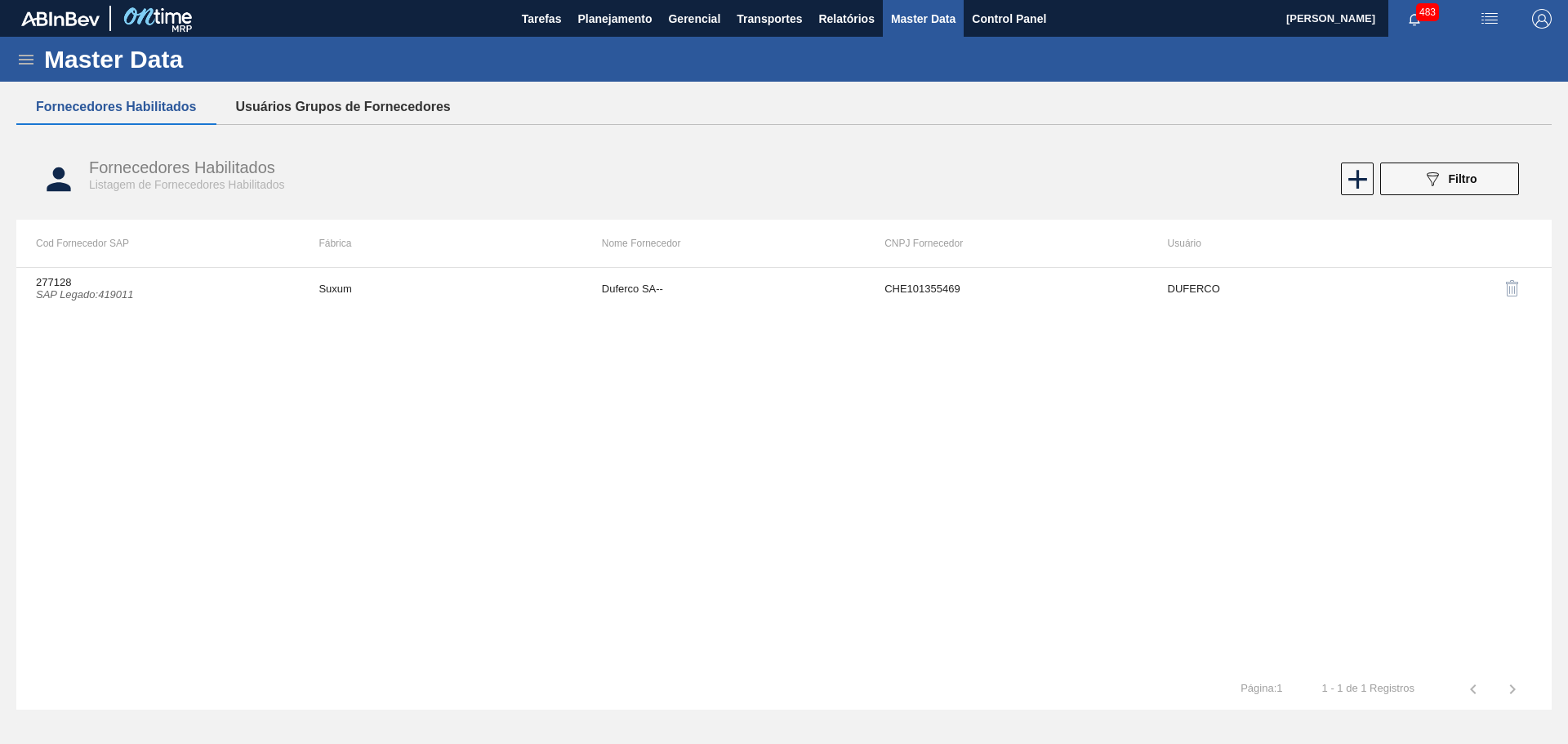
click at [351, 117] on button "Usuários Grupos de Fornecedores" at bounding box center [343, 106] width 254 height 34
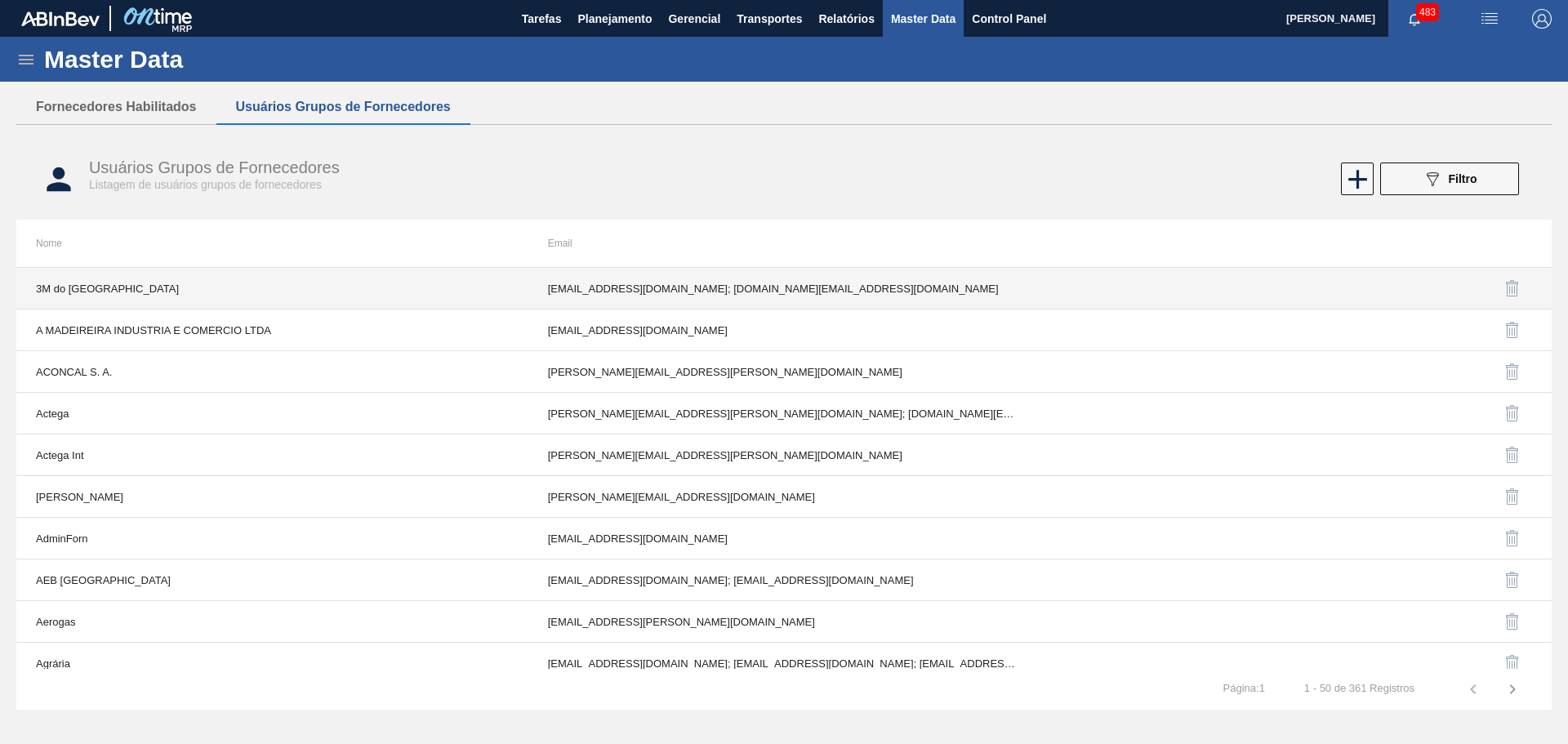
click at [273, 284] on td "3M do [GEOGRAPHIC_DATA]" at bounding box center [272, 289] width 512 height 42
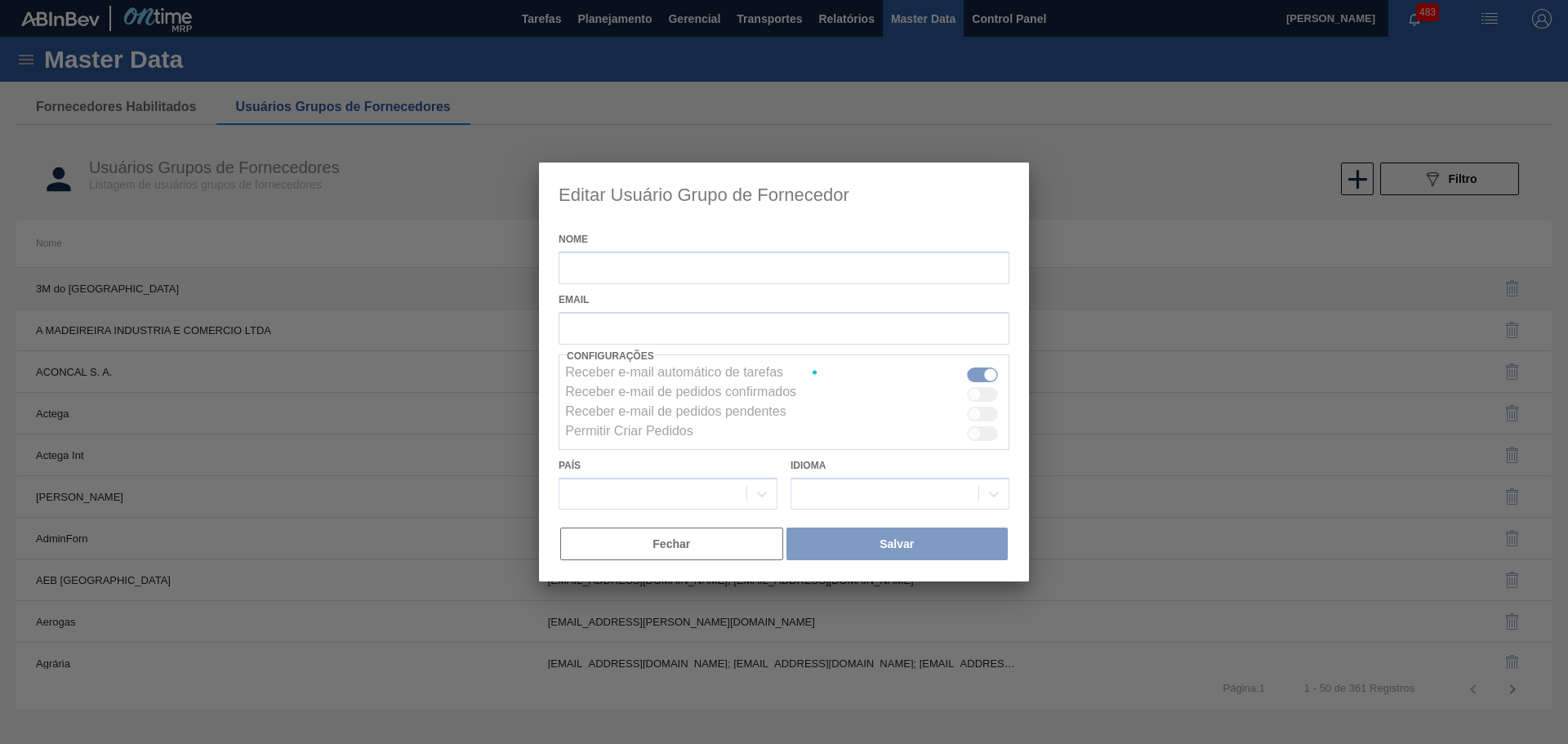
type input "3M do [GEOGRAPHIC_DATA]"
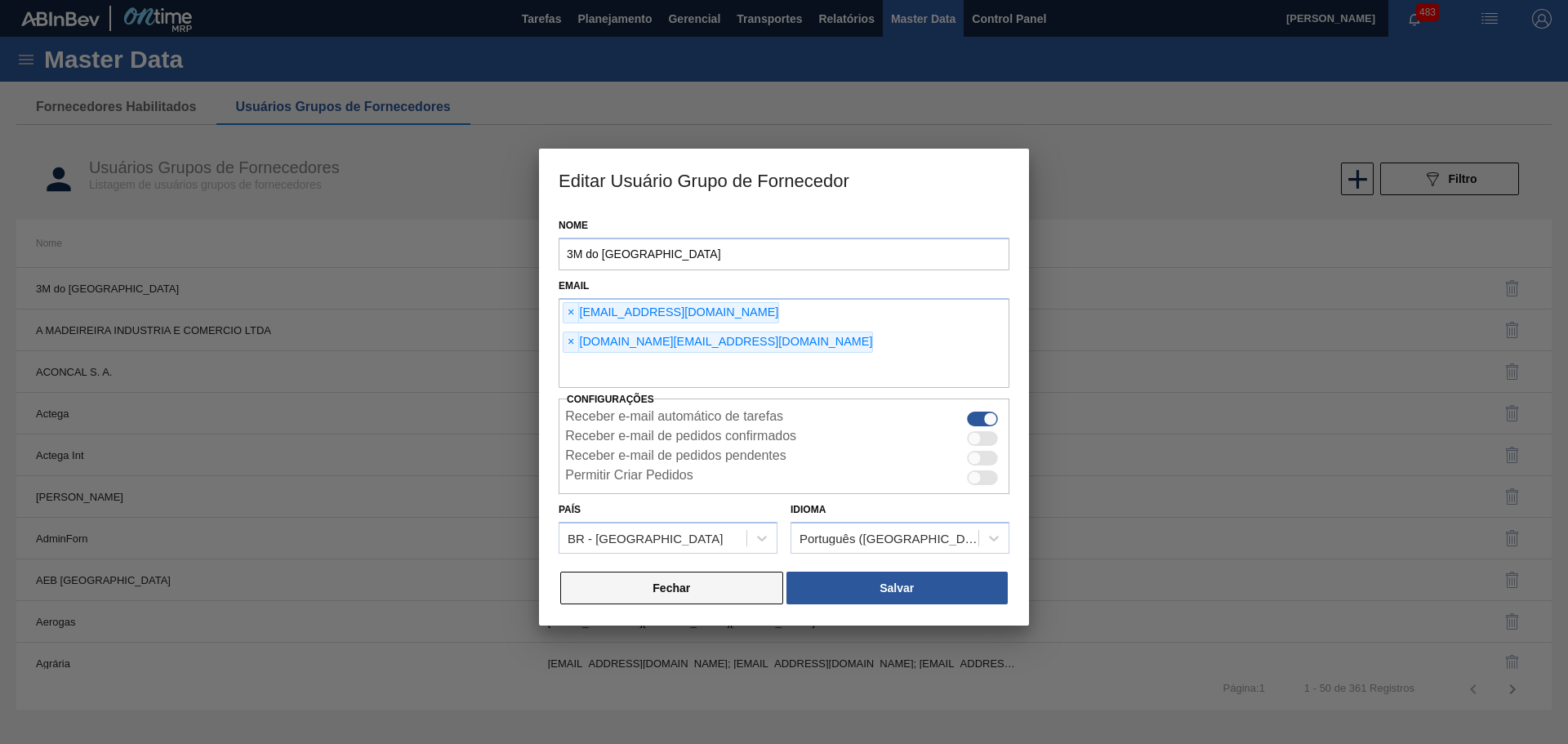
click at [658, 572] on button "Fechar" at bounding box center [671, 588] width 223 height 33
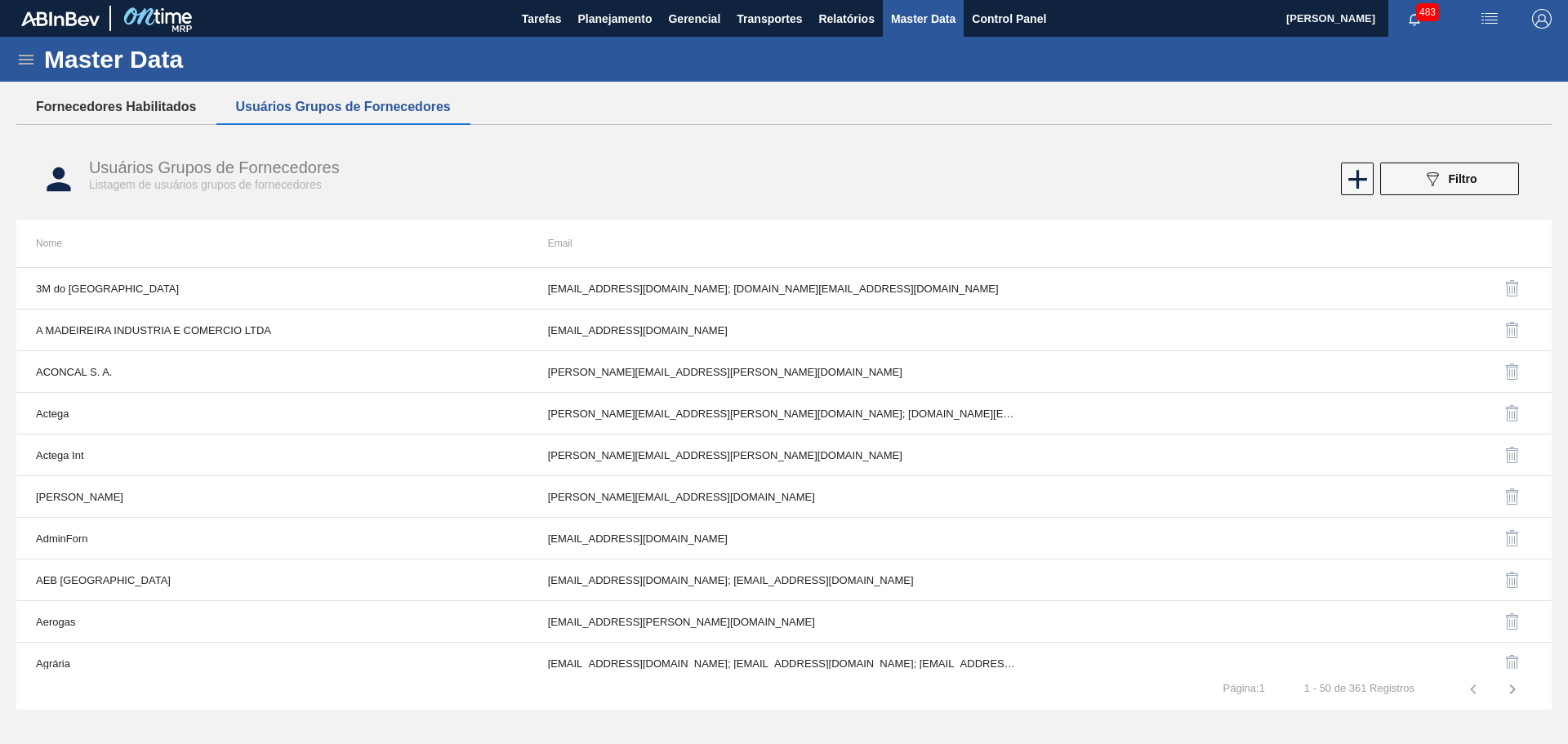
click at [139, 115] on button "Fornecedores Habilitados" at bounding box center [117, 106] width 200 height 34
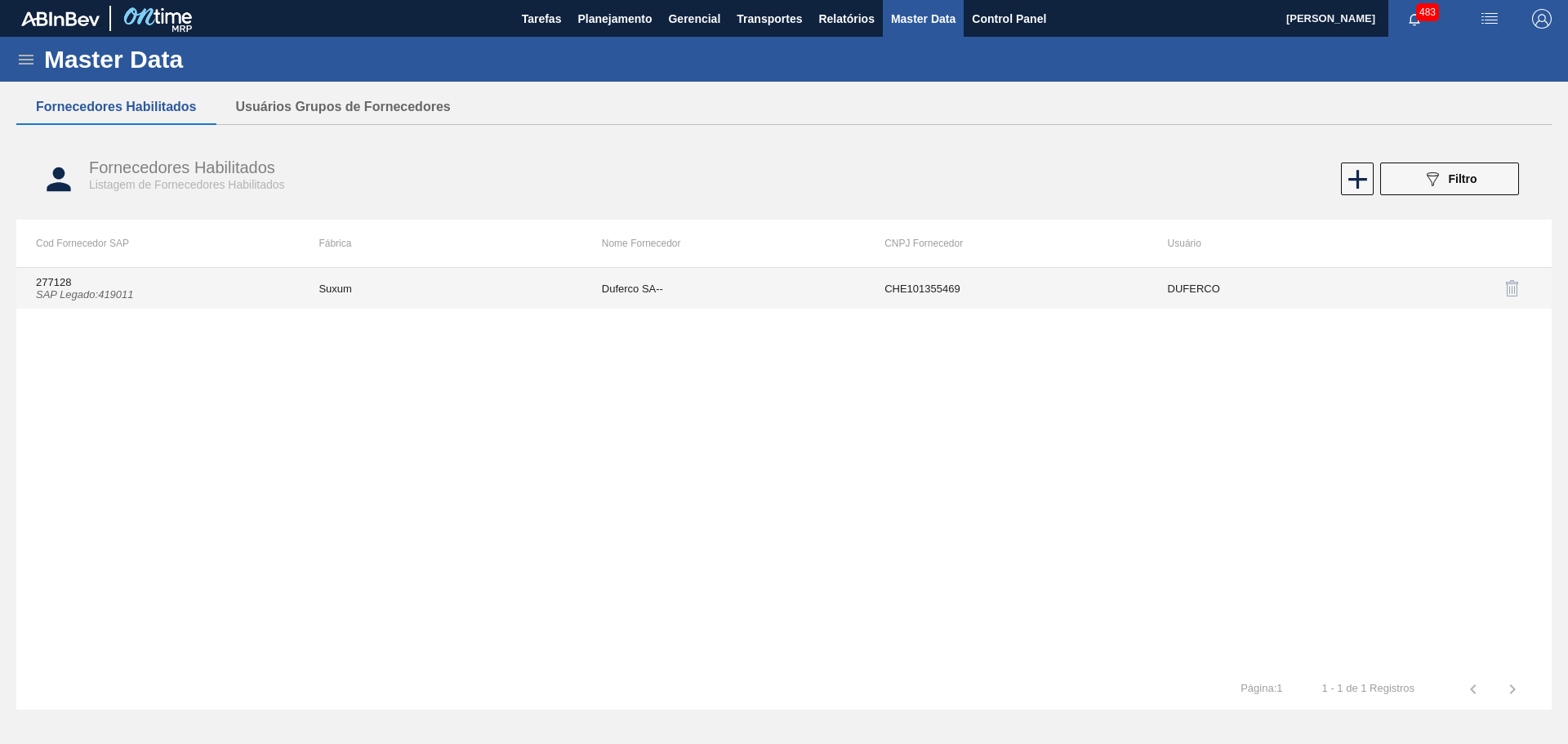
click at [488, 301] on td "Suxum" at bounding box center [439, 289] width 283 height 41
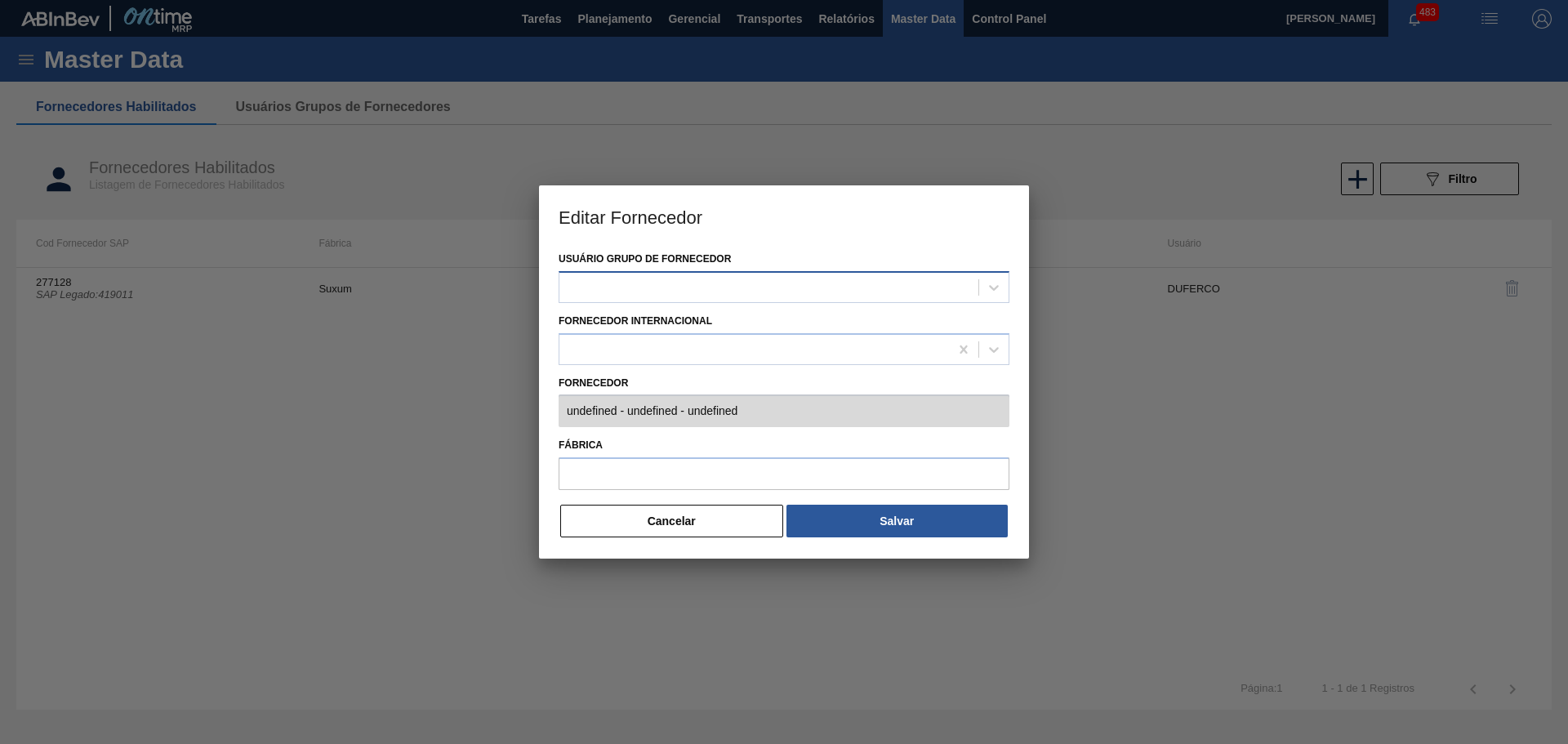
type input "277128 (SAP Legado: 419011) - [GEOGRAPHIC_DATA] SA-- - CHE101355469"
type input "Suxum"
click at [645, 514] on button "Cancelar" at bounding box center [671, 521] width 223 height 33
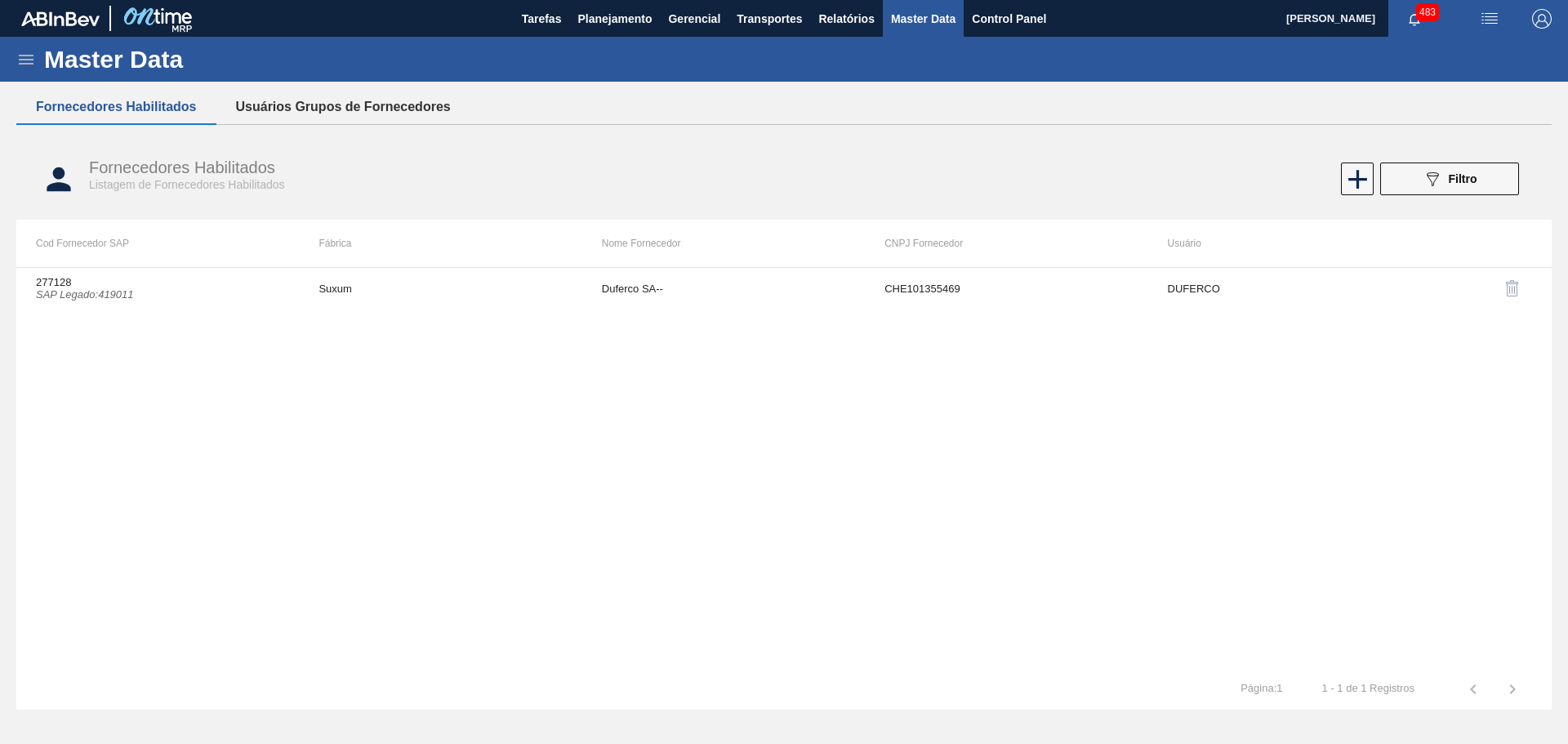
click at [362, 112] on button "Usuários Grupos de Fornecedores" at bounding box center [343, 106] width 254 height 34
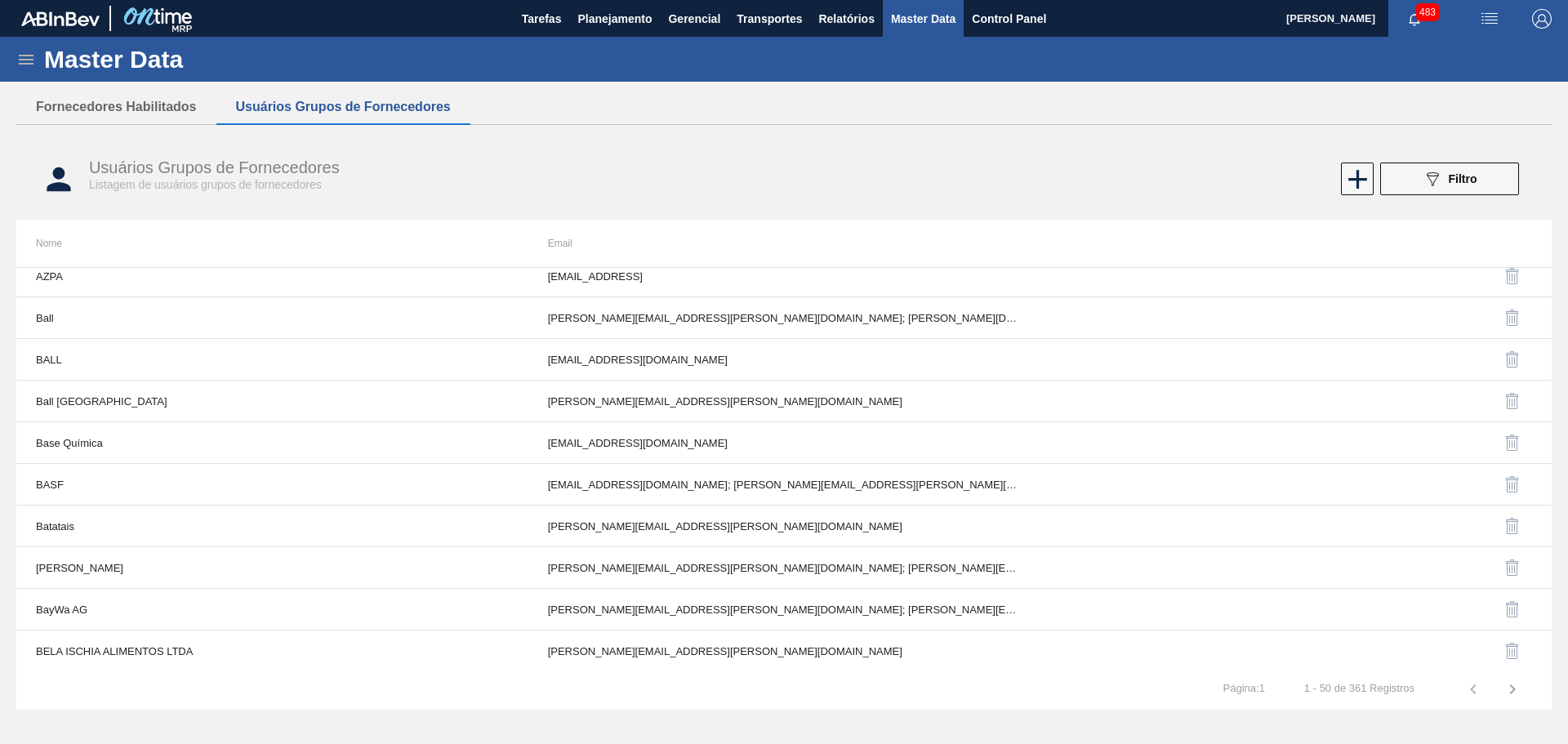
scroll to position [1682, 0]
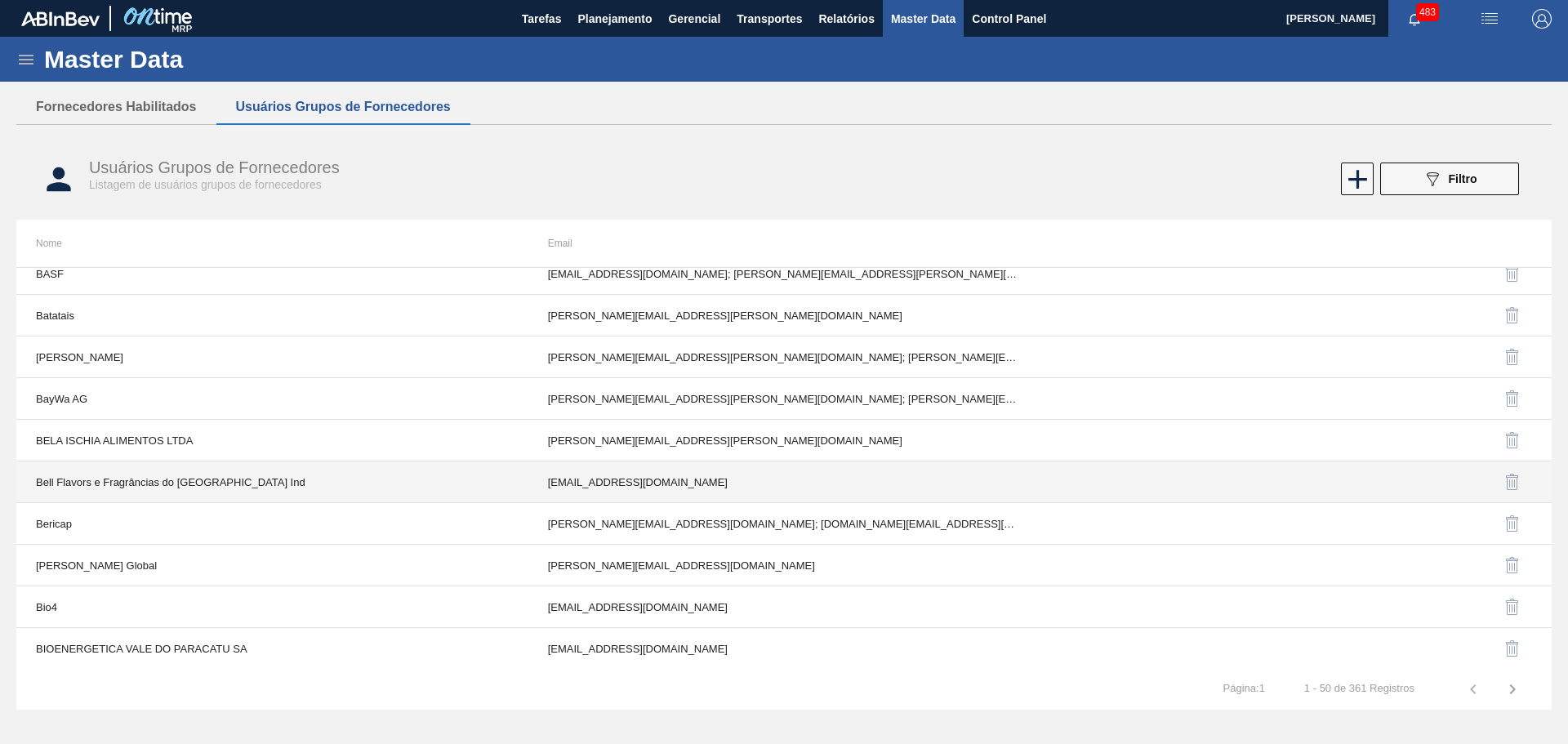
click at [777, 483] on td "[EMAIL_ADDRESS][DOMAIN_NAME]" at bounding box center [784, 482] width 512 height 42
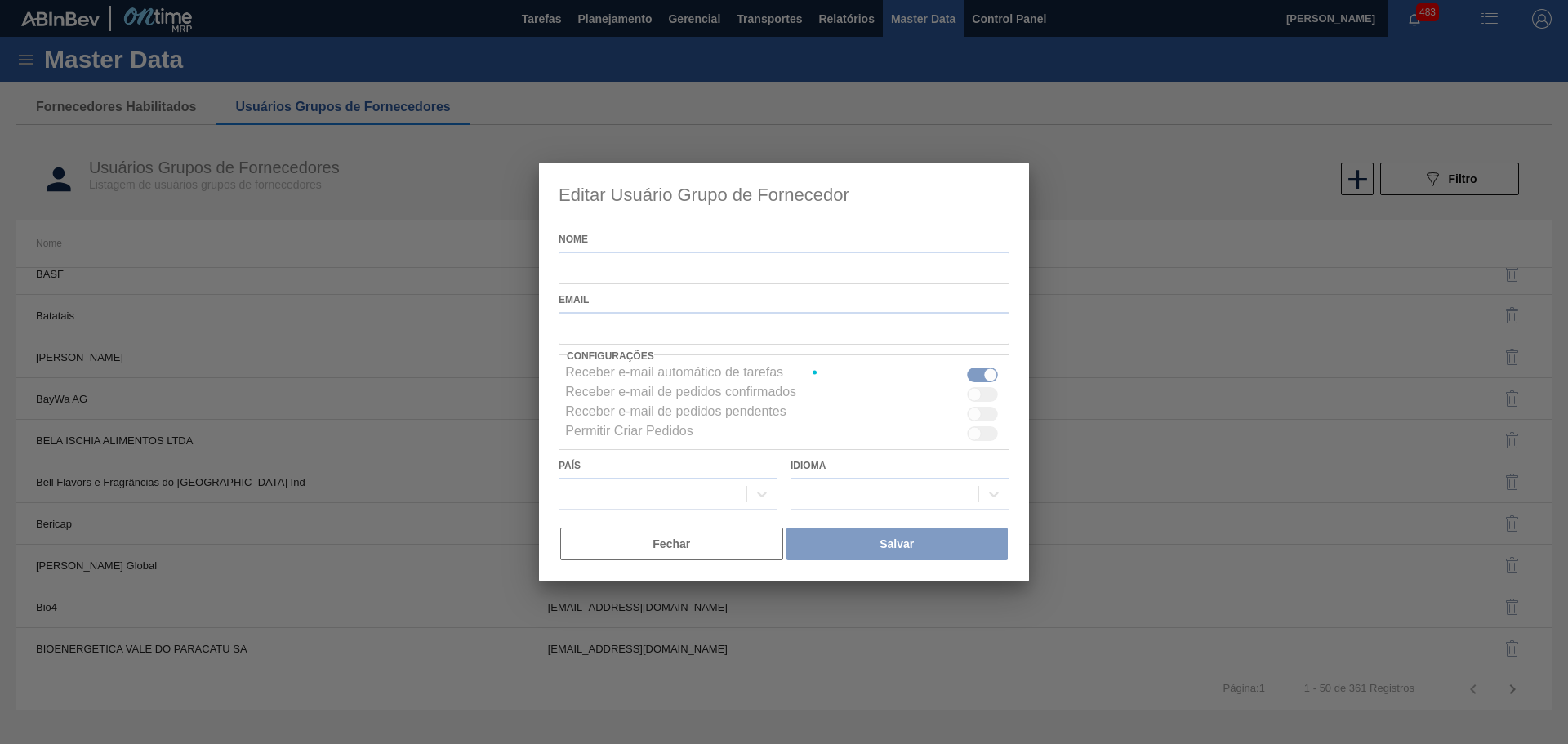
type input "Bell Flavors e Fragrâncias do [GEOGRAPHIC_DATA] Ind"
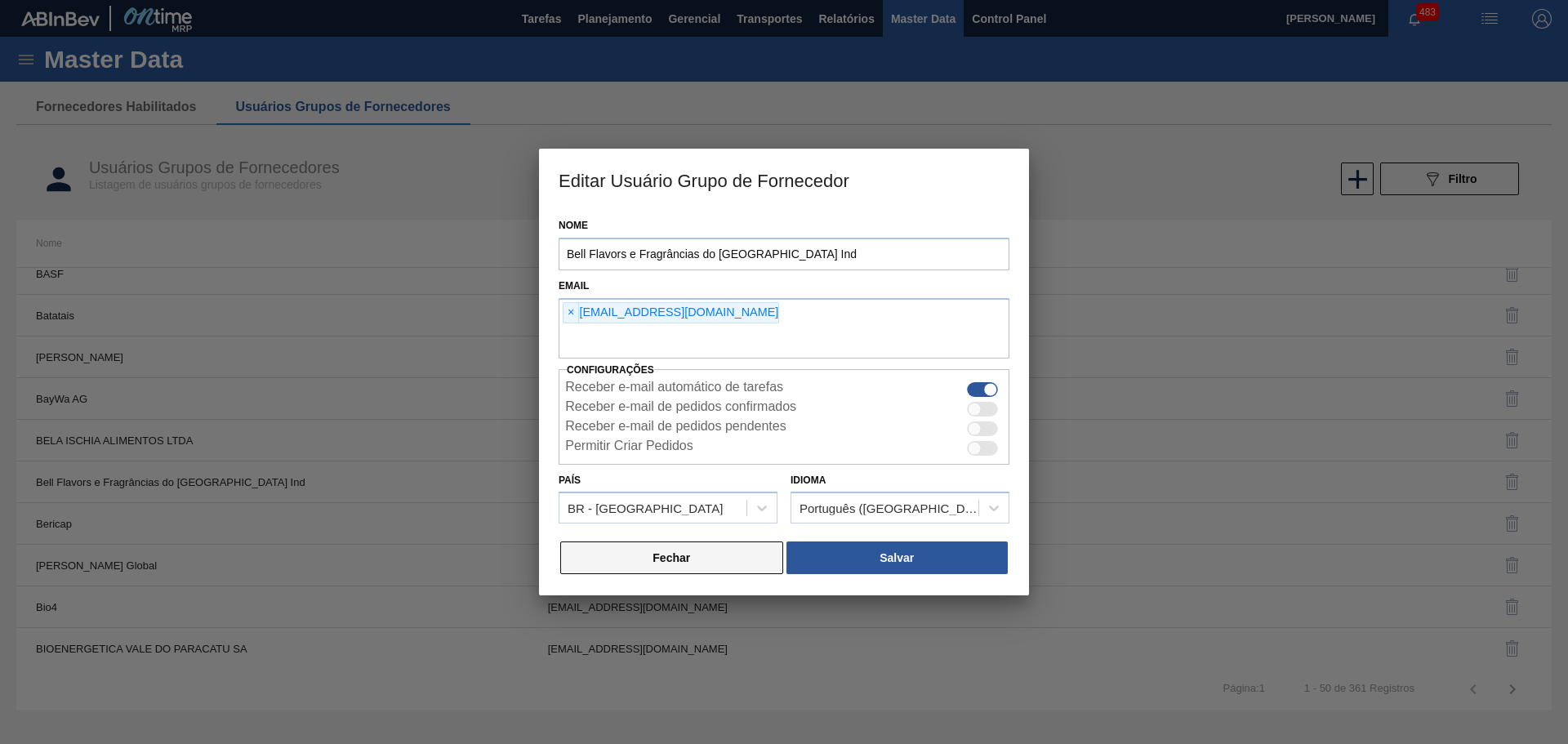
click at [657, 554] on button "Fechar" at bounding box center [671, 558] width 223 height 33
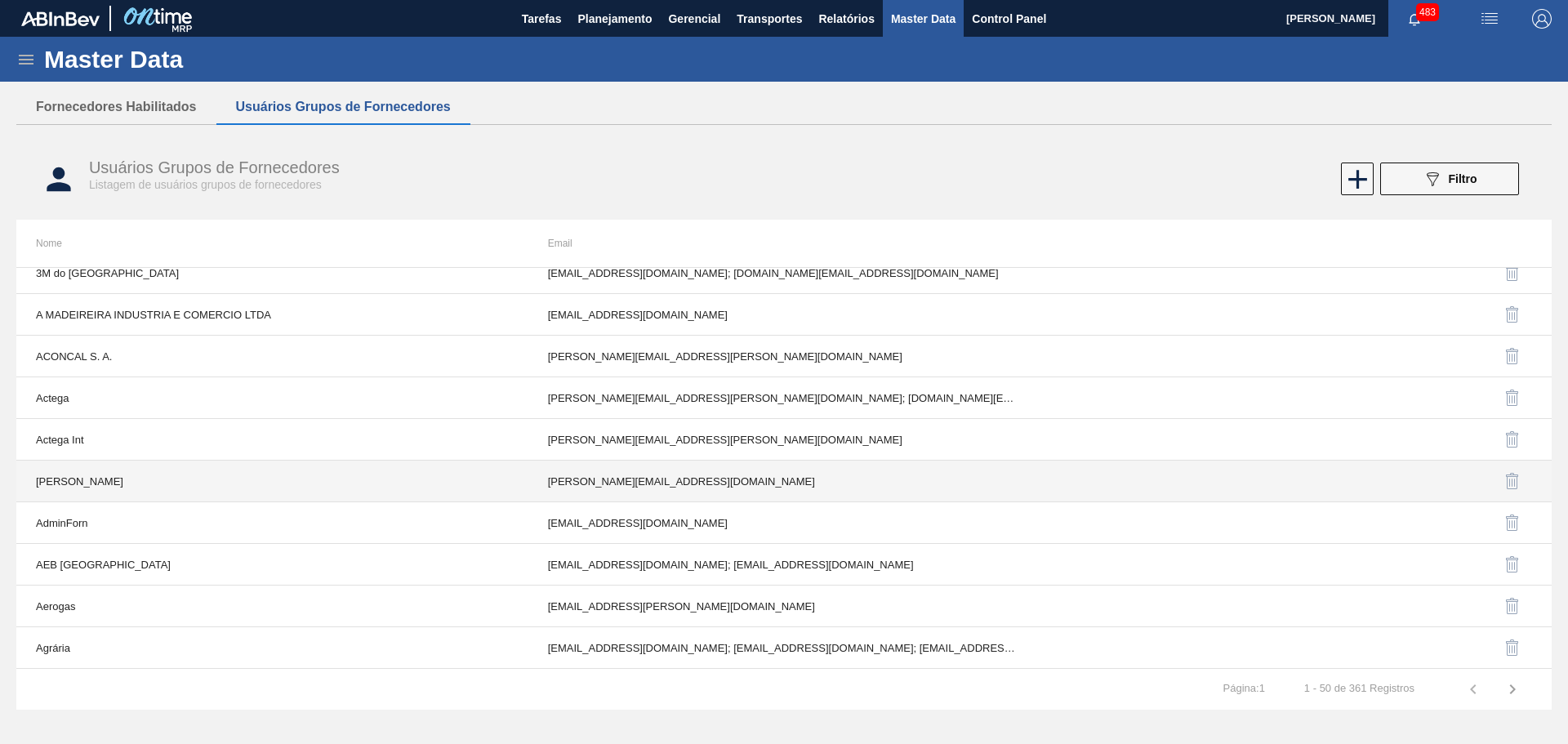
scroll to position [0, 0]
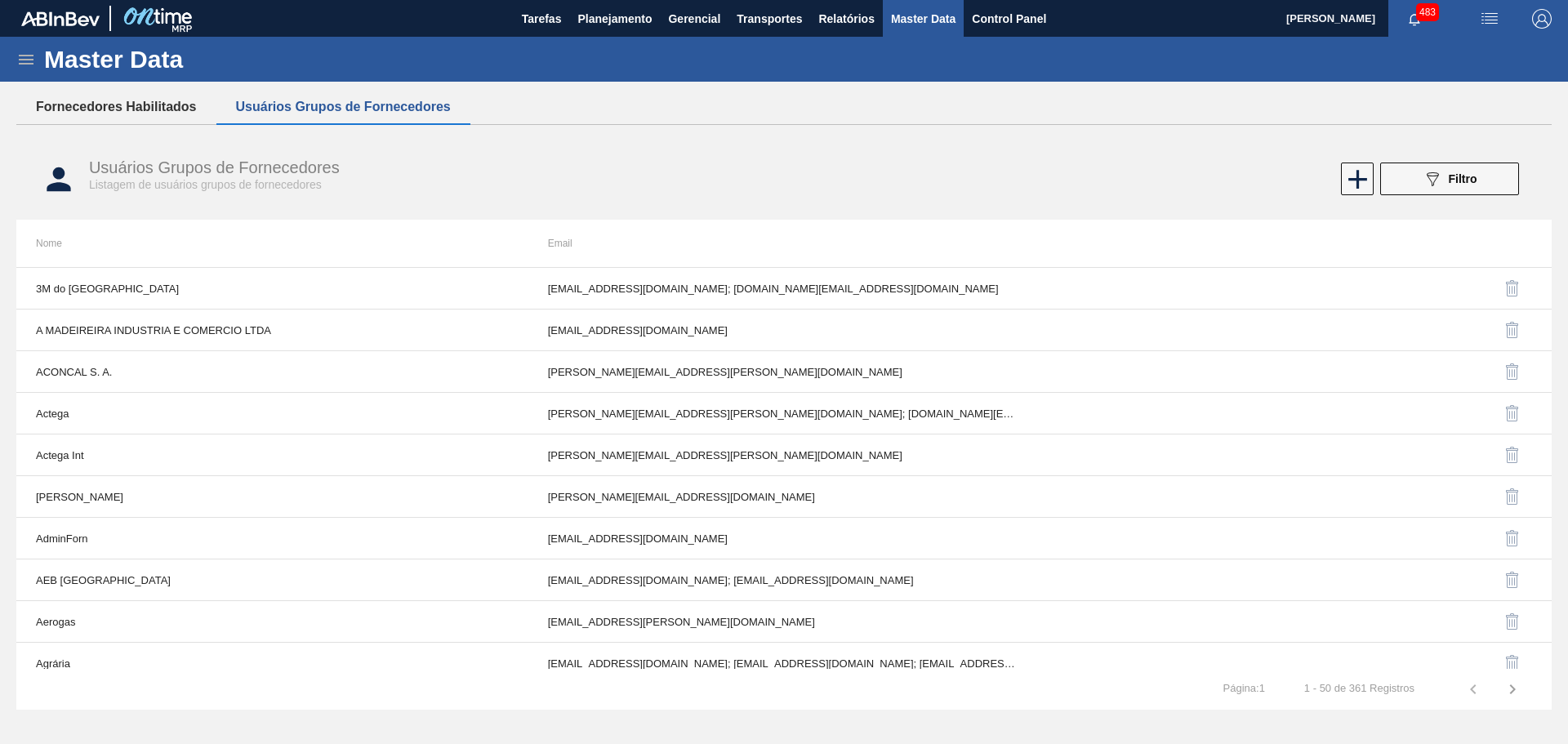
click at [131, 101] on button "Fornecedores Habilitados" at bounding box center [117, 106] width 200 height 34
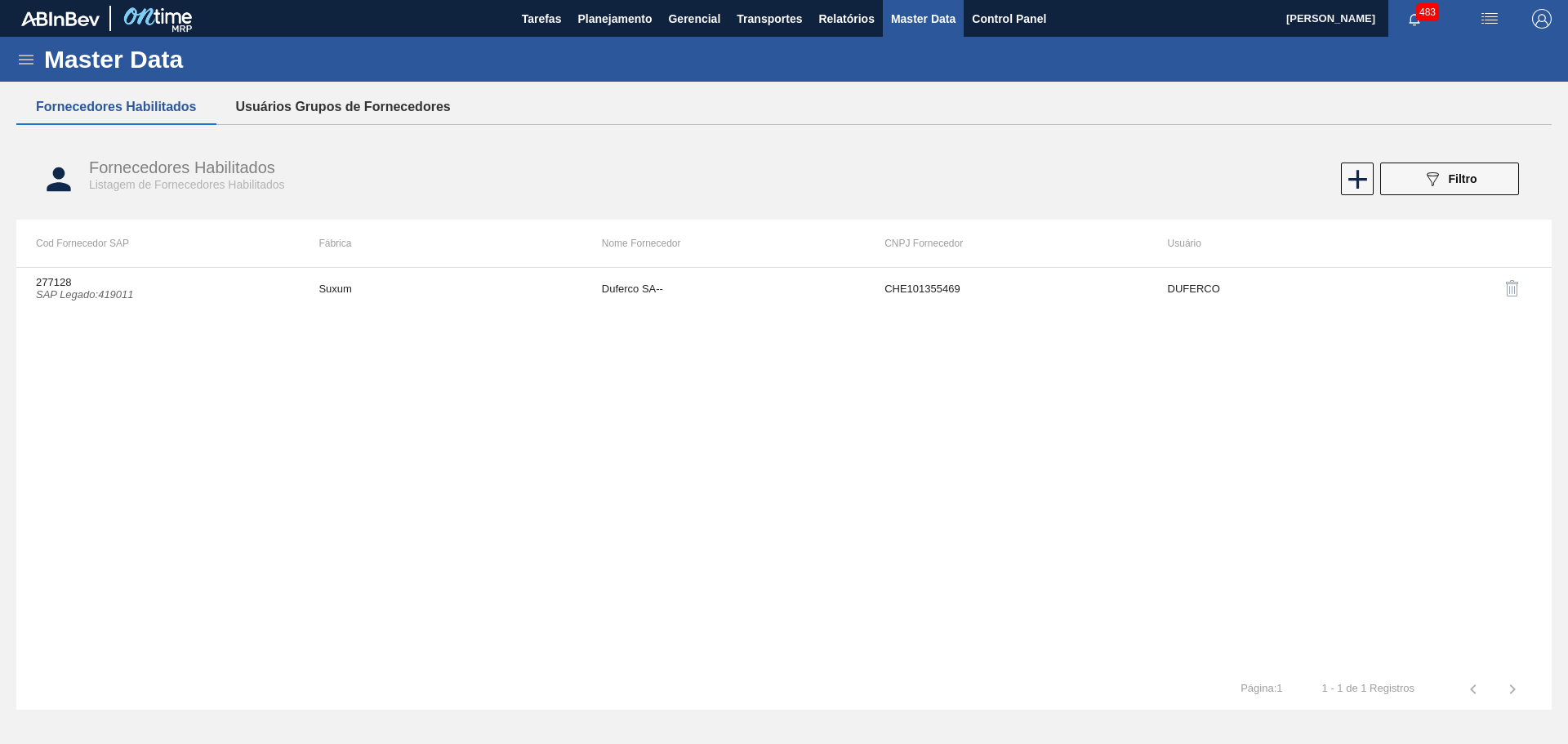
click at [404, 99] on button "Usuários Grupos de Fornecedores" at bounding box center [343, 106] width 254 height 34
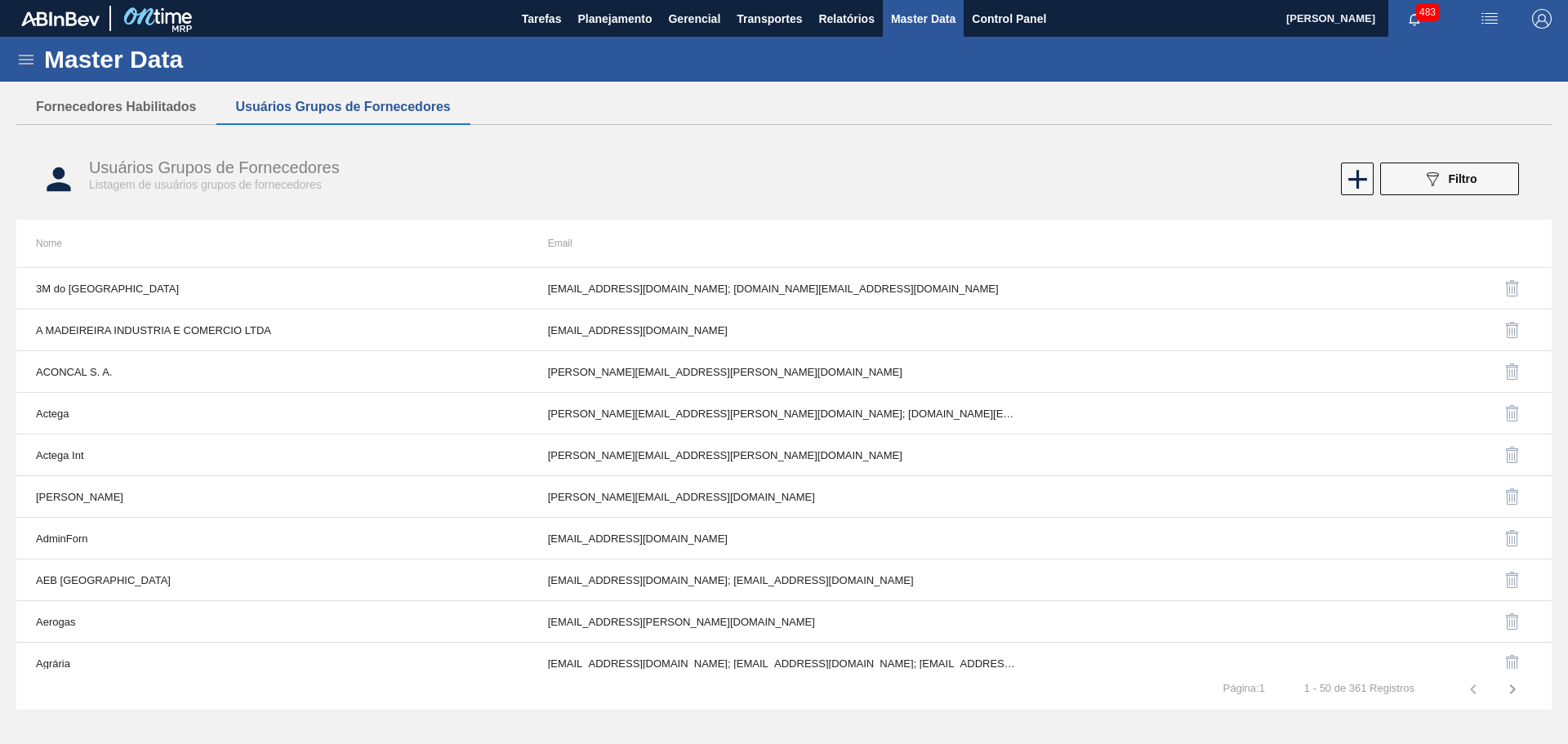
click at [224, 98] on button "Usuários Grupos de Fornecedores" at bounding box center [343, 106] width 254 height 34
click at [187, 105] on button "Fornecedores Habilitados" at bounding box center [117, 106] width 200 height 34
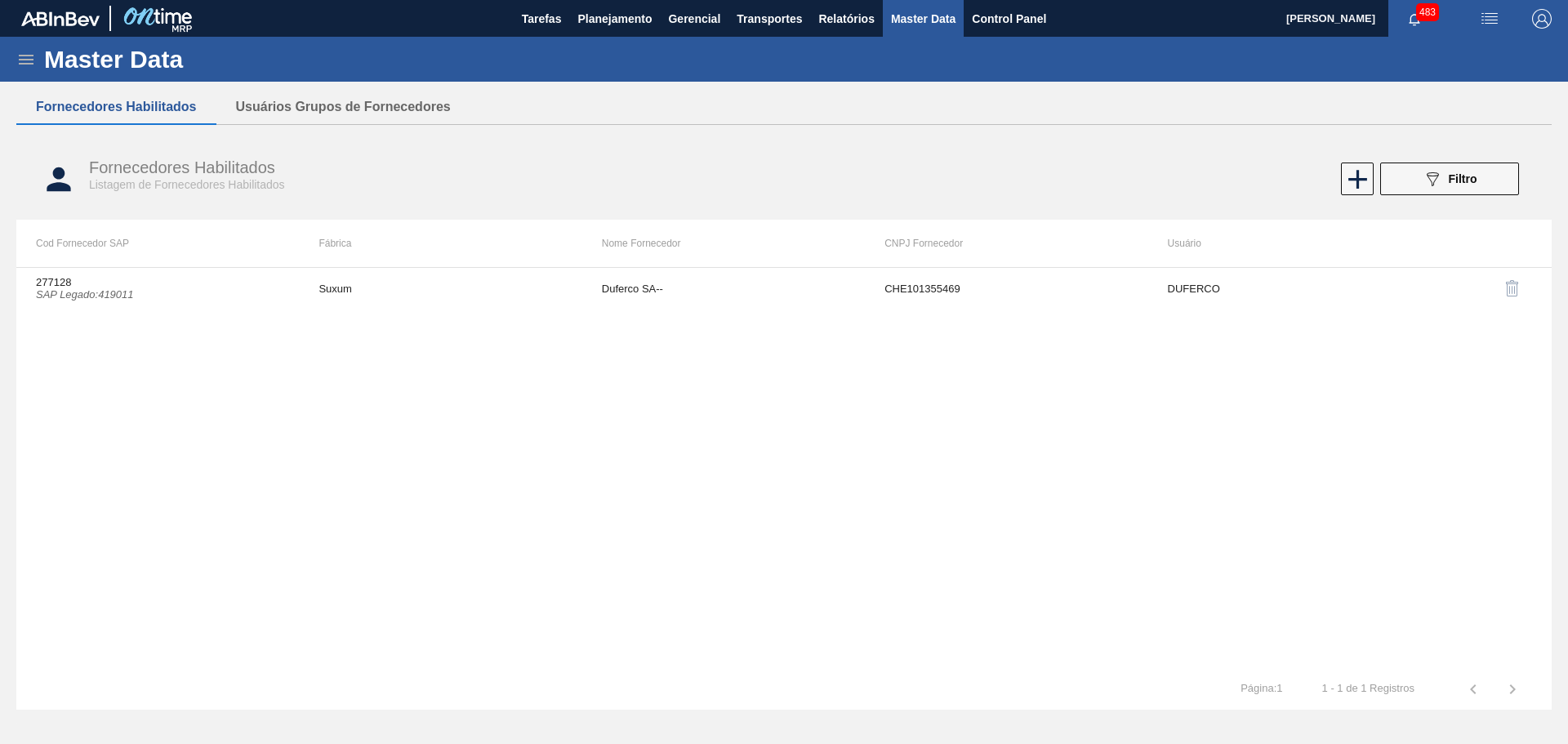
click at [1427, 38] on div "Master Data" at bounding box center [784, 59] width 1568 height 45
click at [1424, 22] on span "button" at bounding box center [1414, 18] width 39 height 13
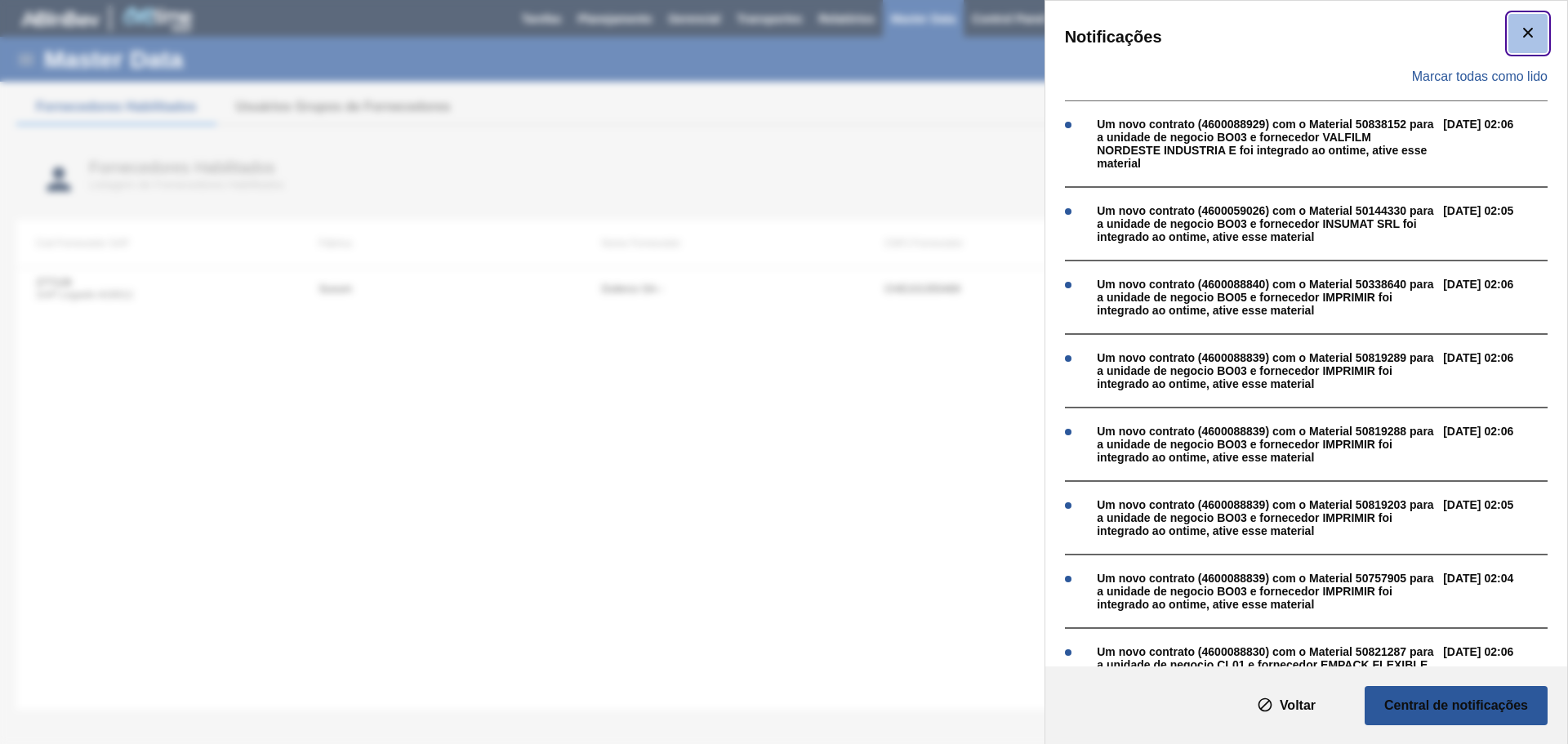
click at [1520, 24] on icon "botão de ícone" at bounding box center [1528, 33] width 19 height 19
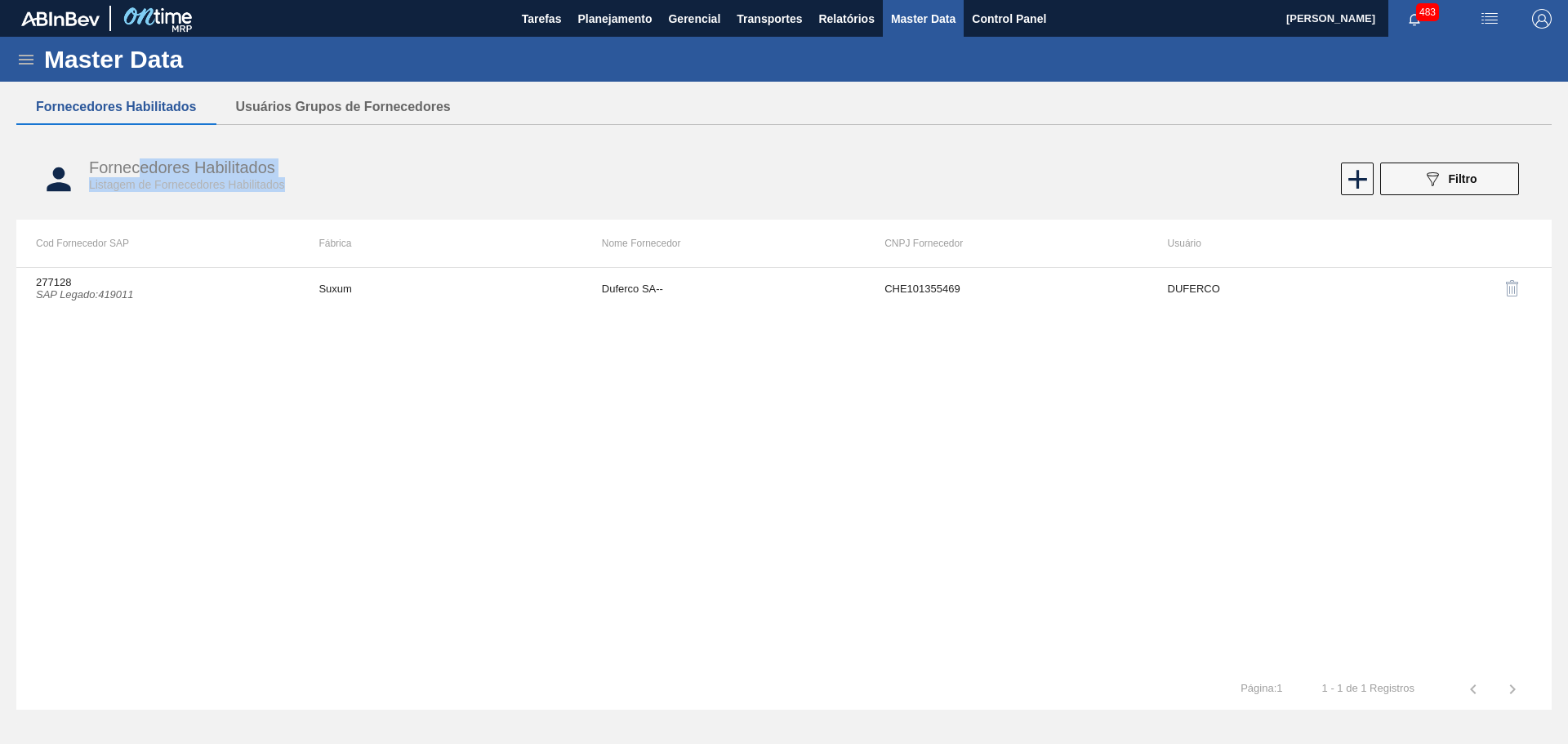
drag, startPoint x: 142, startPoint y: 161, endPoint x: 290, endPoint y: 177, distance: 148.9
click at [290, 177] on div "Fornecedores Habilitados Listagem de Fornecedores Habilitados" at bounding box center [452, 175] width 725 height 33
click at [366, 174] on div "Fornecedores Habilitados Listagem de Fornecedores Habilitados" at bounding box center [452, 175] width 725 height 33
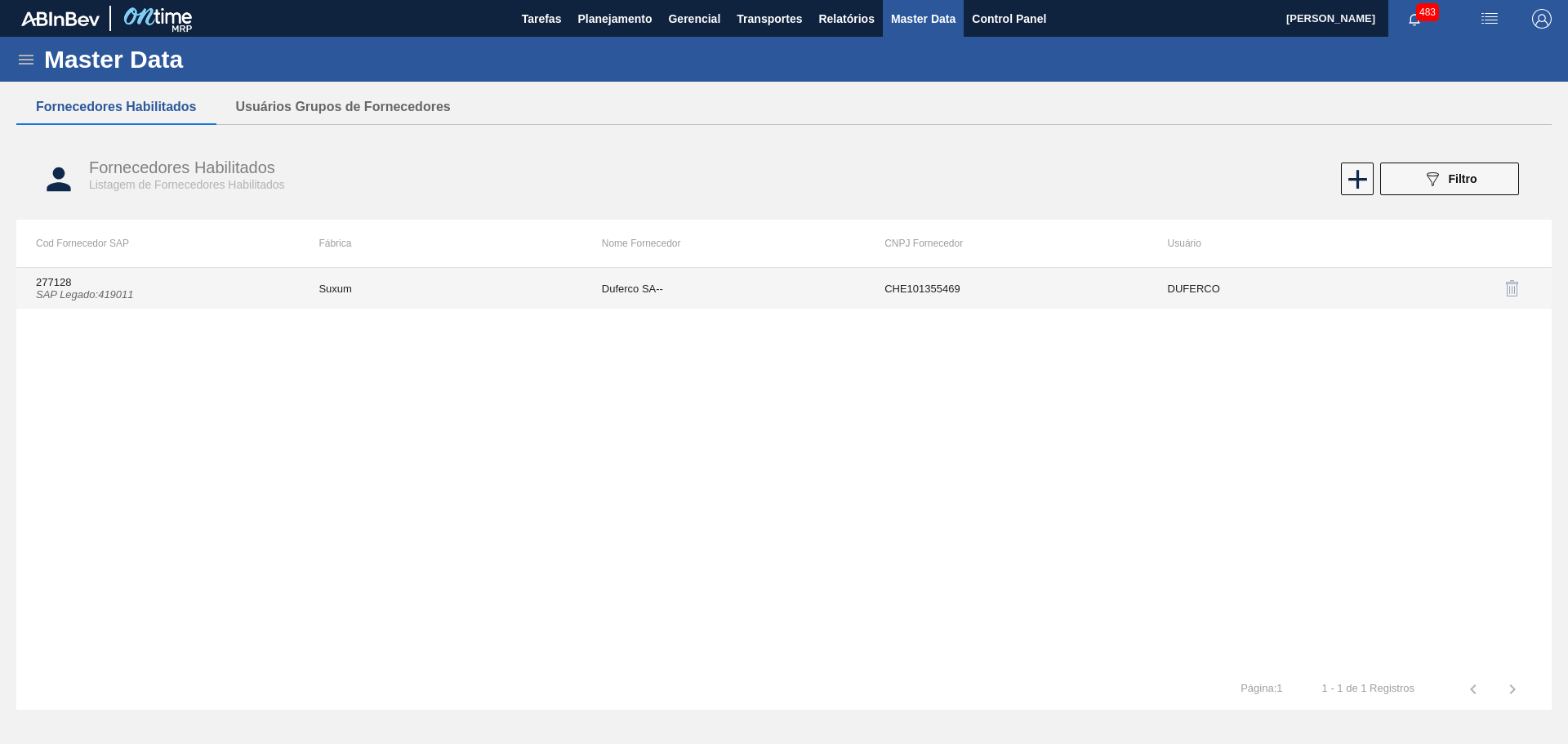
click at [713, 288] on td "Duferco SA--" at bounding box center [723, 289] width 283 height 41
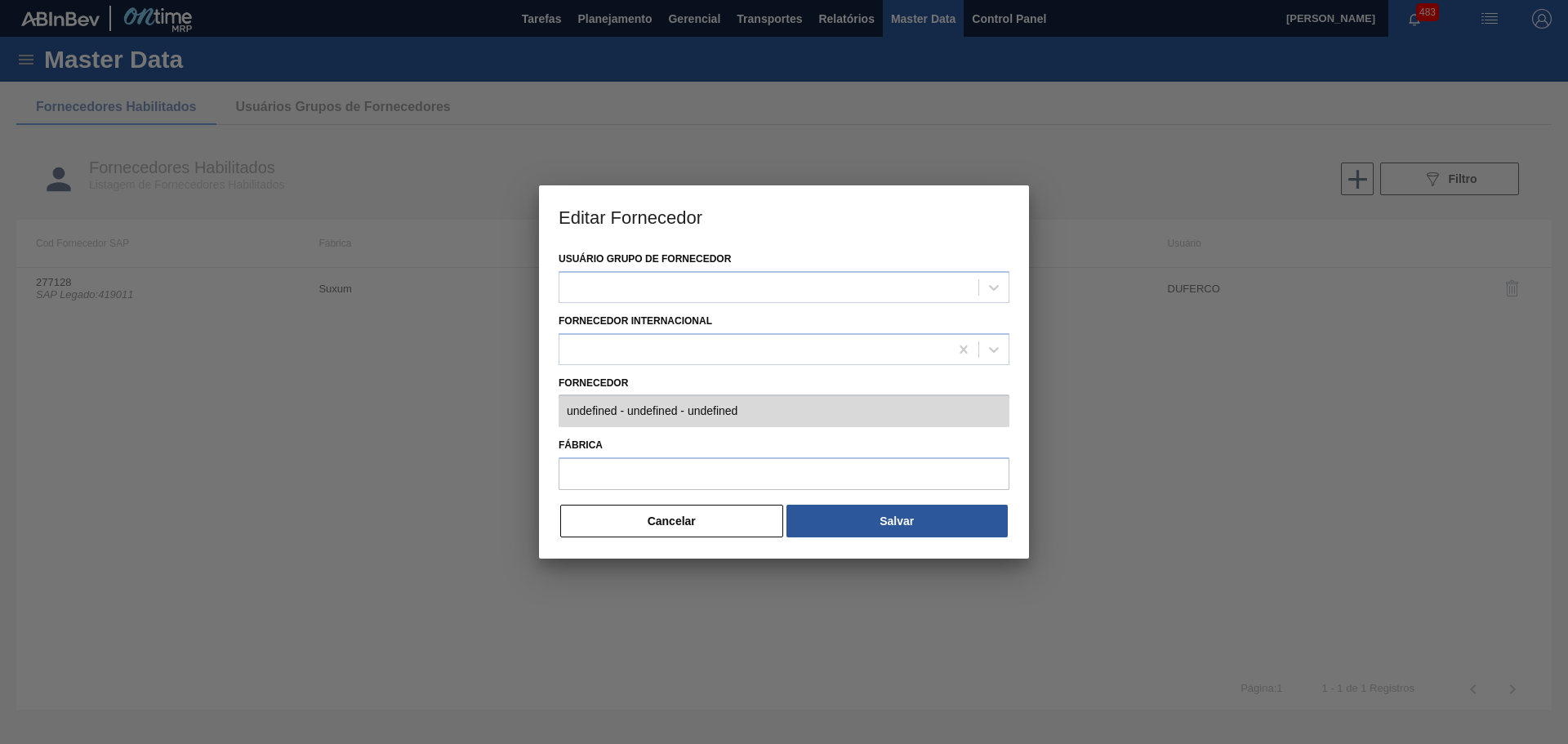
type input "277128 (SAP Legado: 419011) - [GEOGRAPHIC_DATA] SA-- - CHE101355469"
type input "Suxum"
click at [654, 518] on button "Cancelar" at bounding box center [671, 521] width 223 height 33
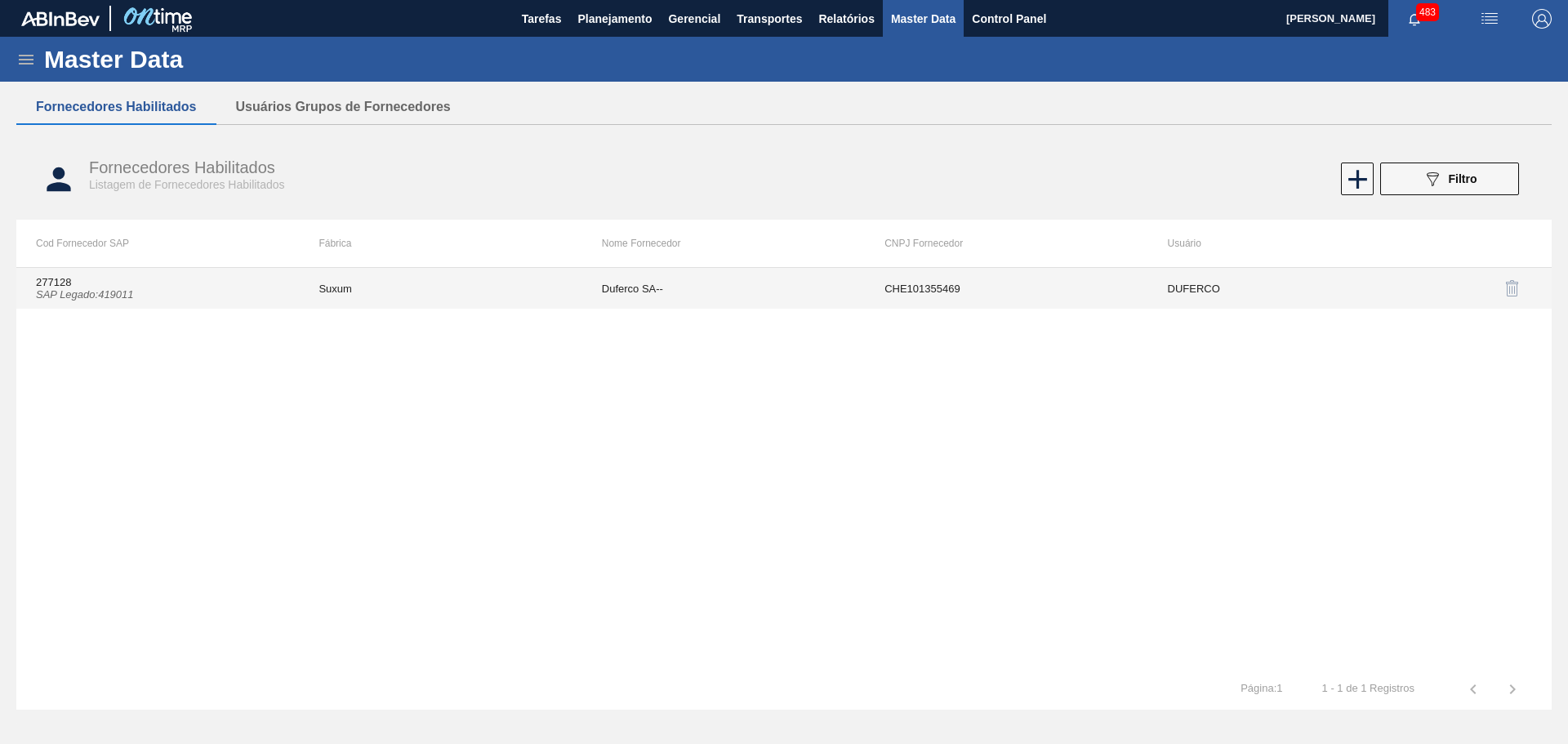
click at [592, 295] on td "Duferco SA--" at bounding box center [723, 289] width 283 height 41
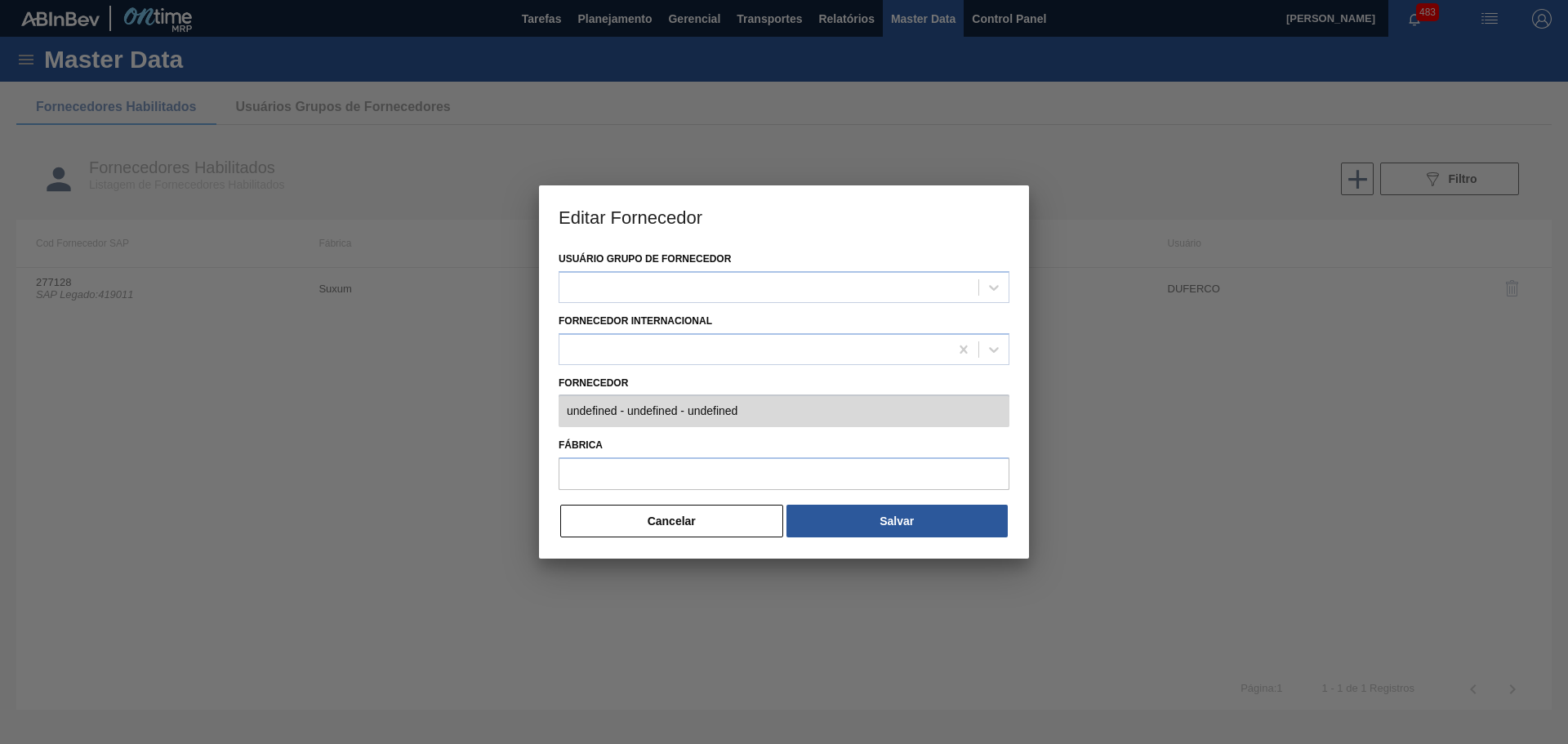
type input "277128 (SAP Legado: 419011) - [GEOGRAPHIC_DATA] SA-- - CHE101355469"
type input "Suxum"
click at [658, 317] on label "Fornecedor Internacional" at bounding box center [636, 321] width 154 height 12
click at [570, 342] on Internacional "Fornecedor Internacional" at bounding box center [569, 349] width 2 height 14
click at [658, 317] on label "Fornecedor Internacional" at bounding box center [636, 321] width 154 height 12
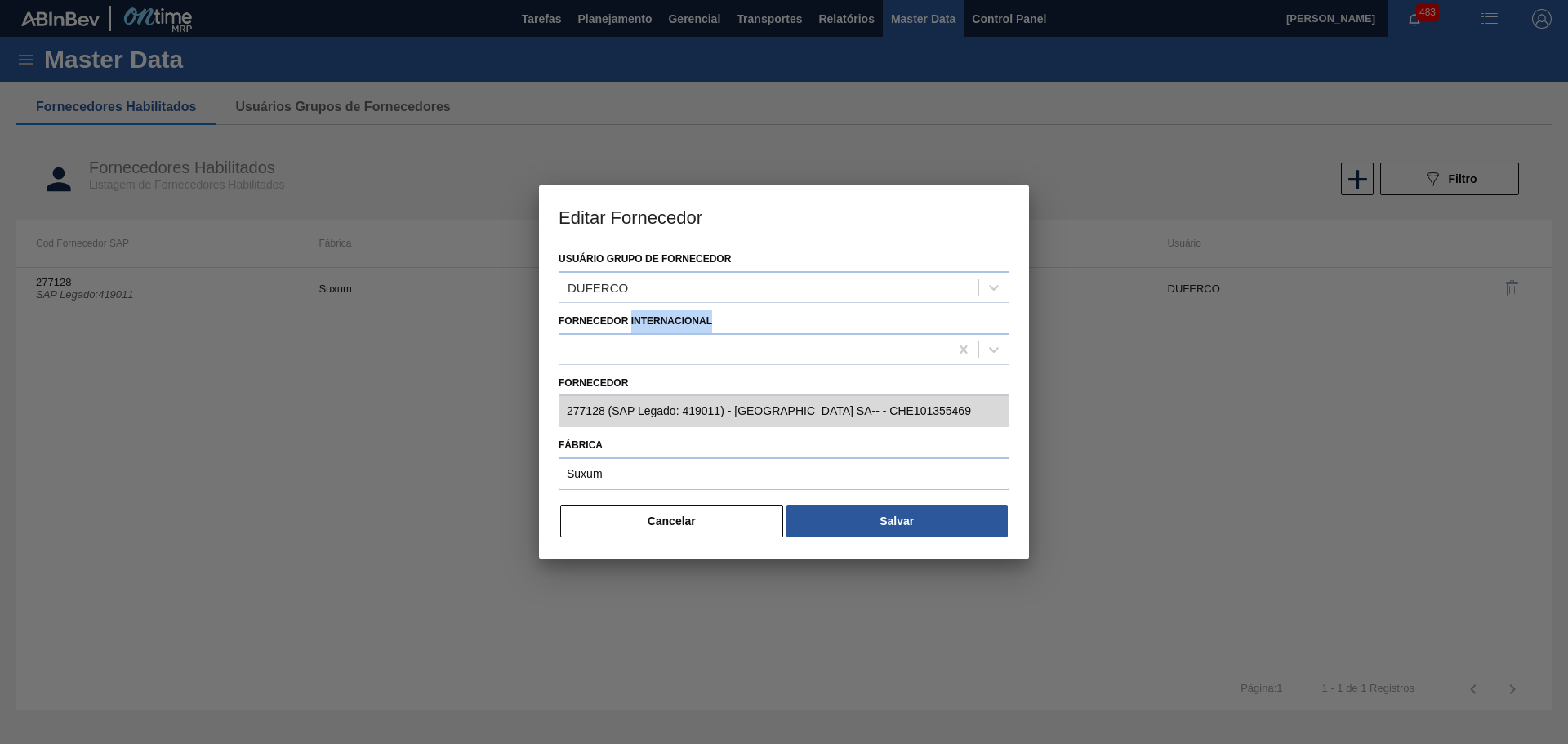
click at [570, 342] on Internacional "Fornecedor Internacional" at bounding box center [569, 349] width 2 height 14
click at [658, 317] on label "Fornecedor Internacional" at bounding box center [636, 321] width 154 height 12
click at [570, 342] on Internacional "Fornecedor Internacional" at bounding box center [569, 349] width 2 height 14
click at [672, 509] on button "Cancelar" at bounding box center [671, 521] width 223 height 33
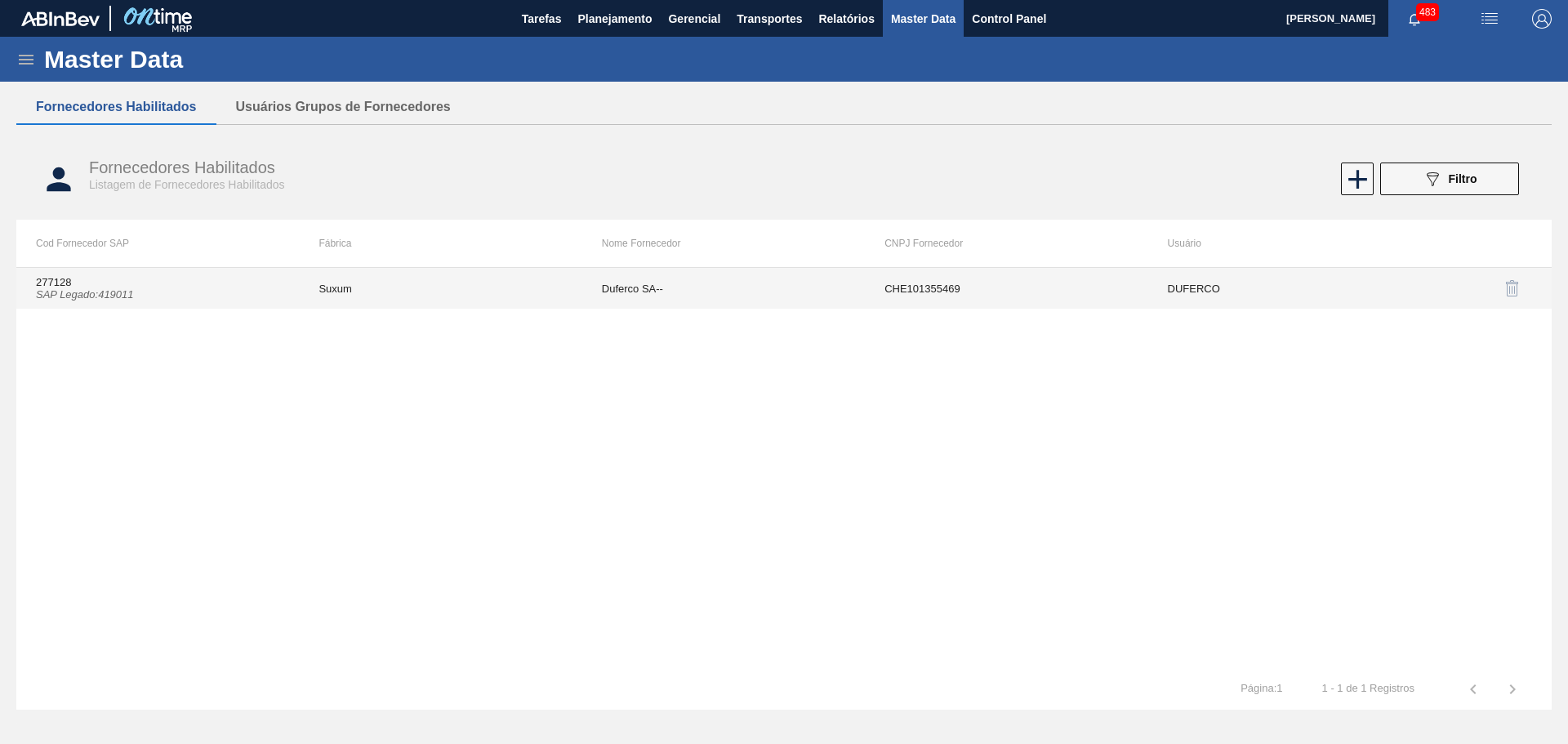
click at [416, 288] on td "Suxum" at bounding box center [439, 289] width 283 height 41
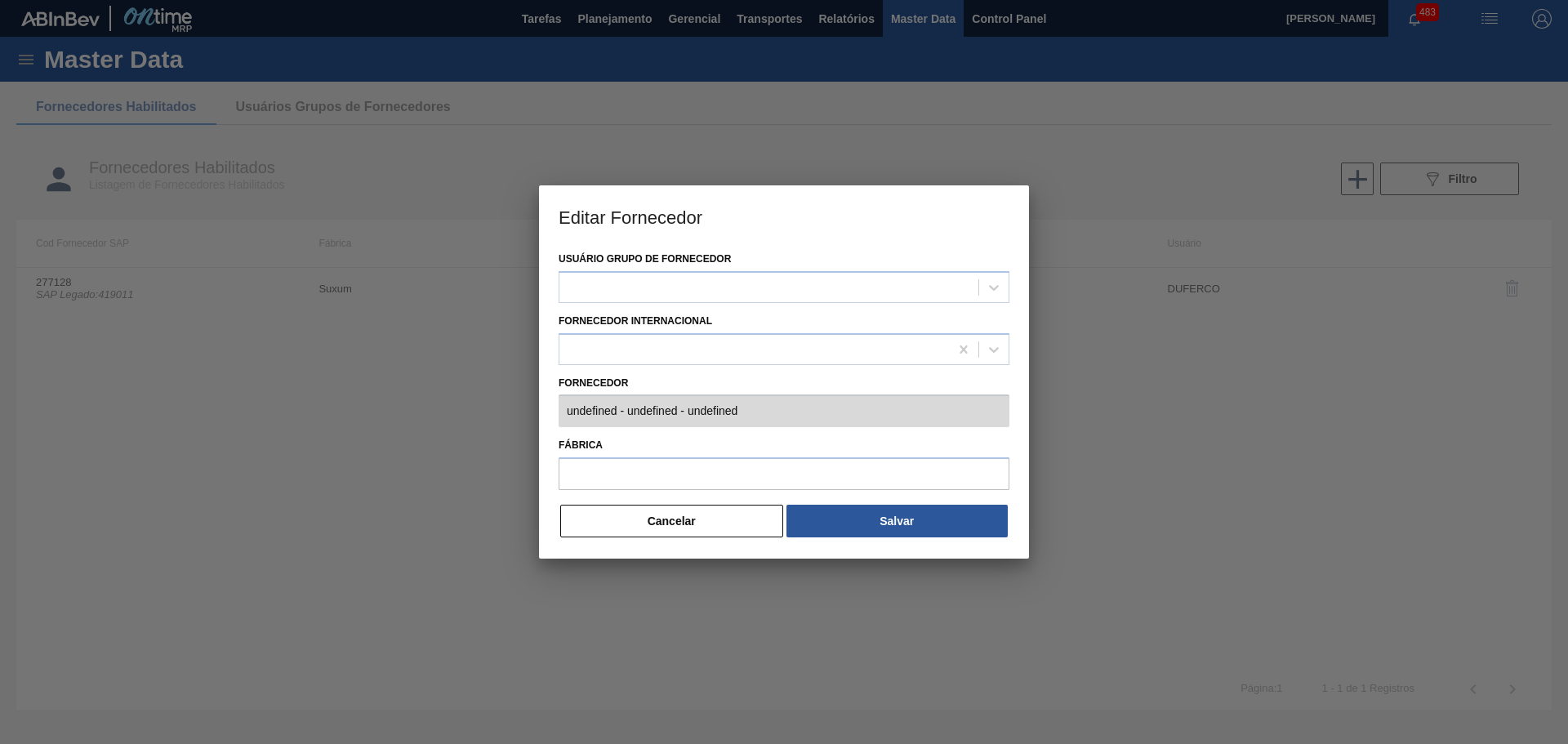
type input "277128 (SAP Legado: 419011) - [GEOGRAPHIC_DATA] SA-- - CHE101355469"
type input "Suxum"
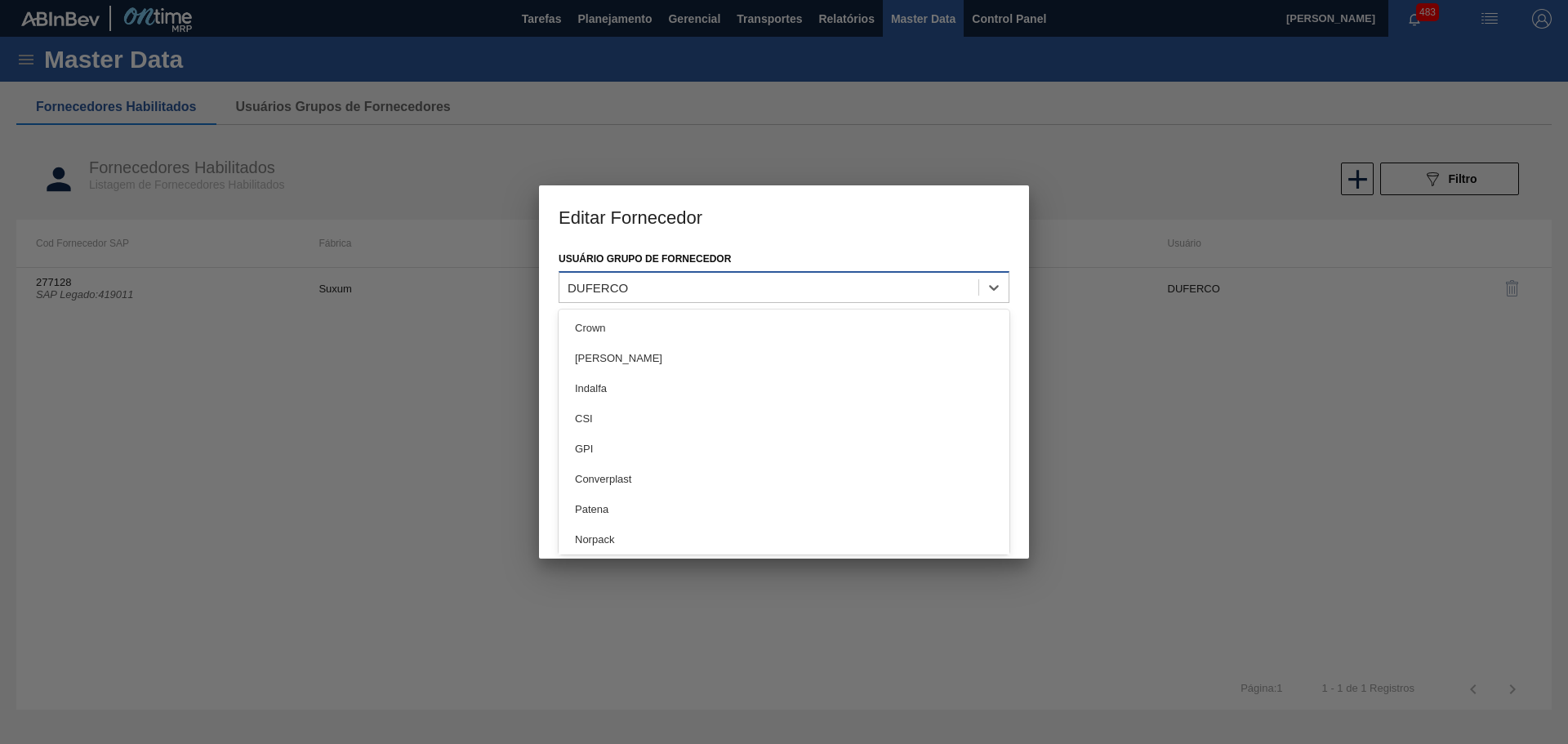
click at [598, 283] on div "DUFERCO" at bounding box center [598, 287] width 60 height 14
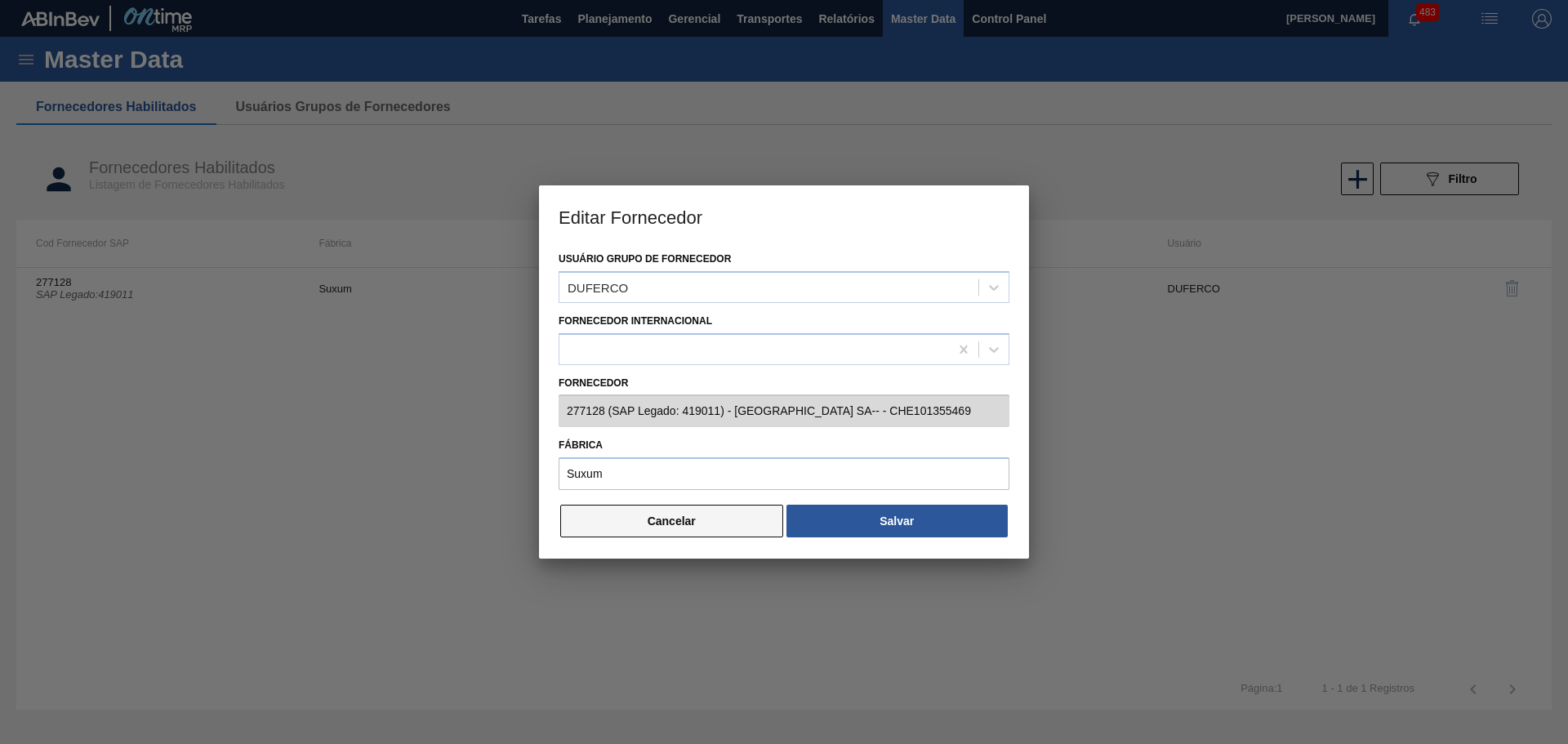
click at [624, 514] on button "Cancelar" at bounding box center [671, 521] width 223 height 33
